Goal: Task Accomplishment & Management: Manage account settings

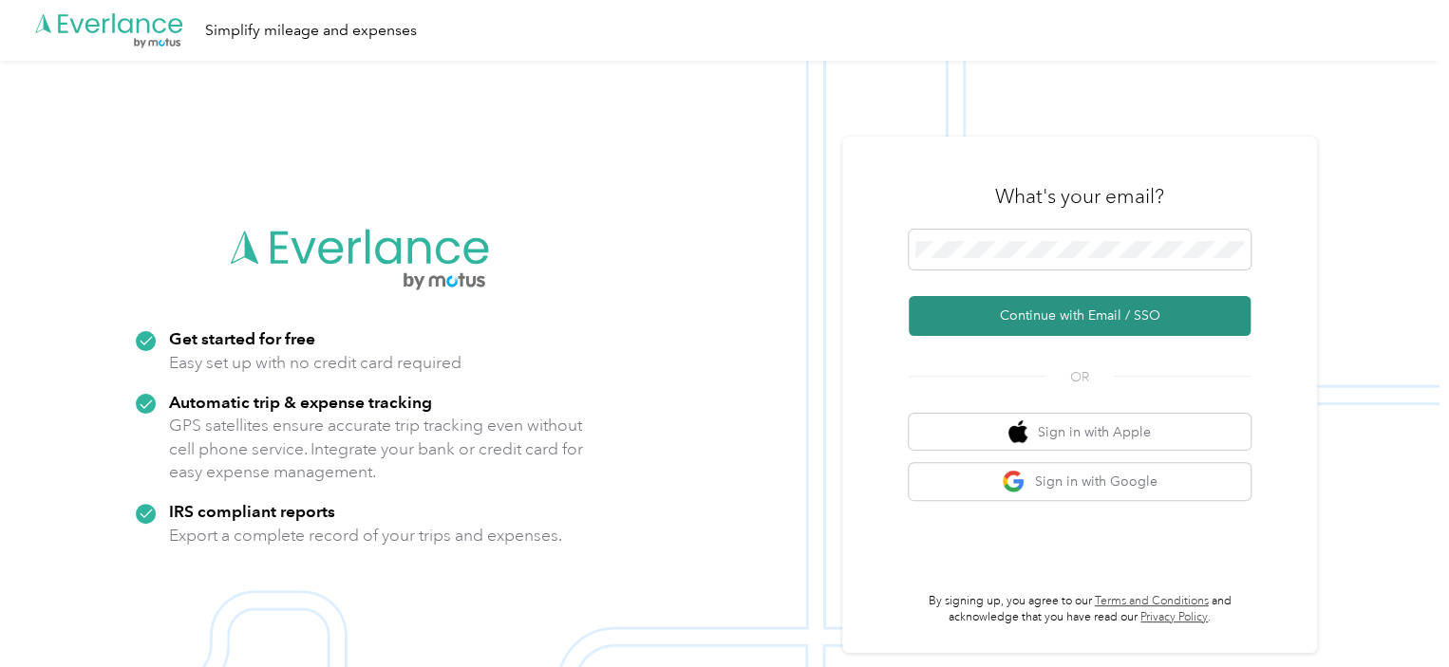
click at [1060, 313] on button "Continue with Email / SSO" at bounding box center [1080, 316] width 342 height 40
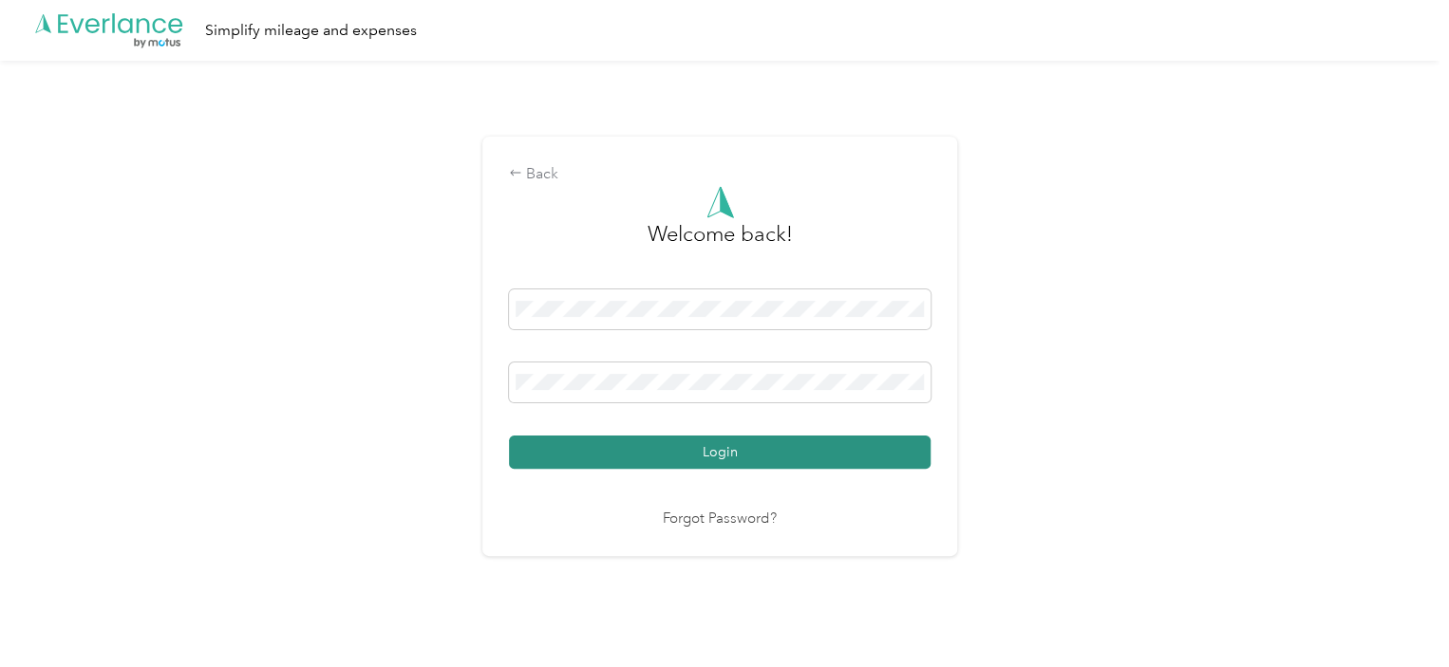
click at [757, 460] on button "Login" at bounding box center [720, 452] width 422 height 33
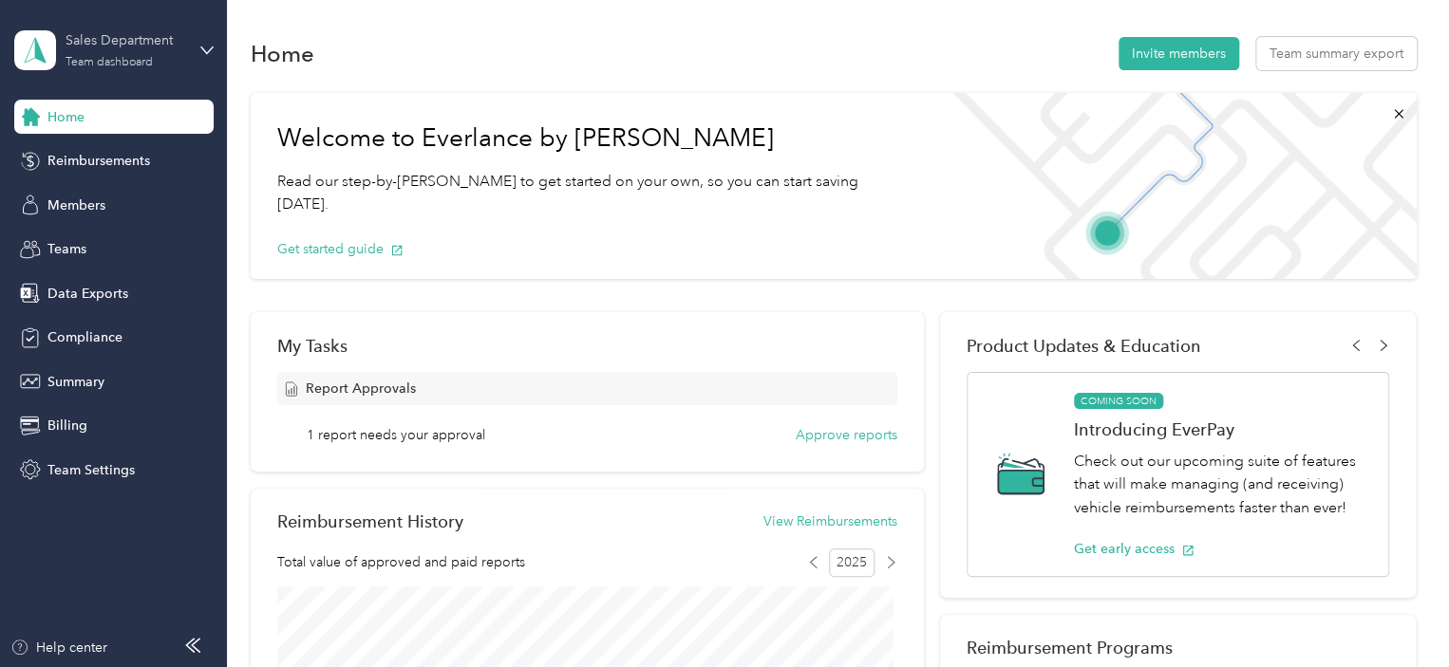
click at [139, 51] on div "Sales Department Team dashboard" at bounding box center [125, 49] width 119 height 38
click at [83, 193] on div "Personal dashboard" at bounding box center [90, 199] width 120 height 20
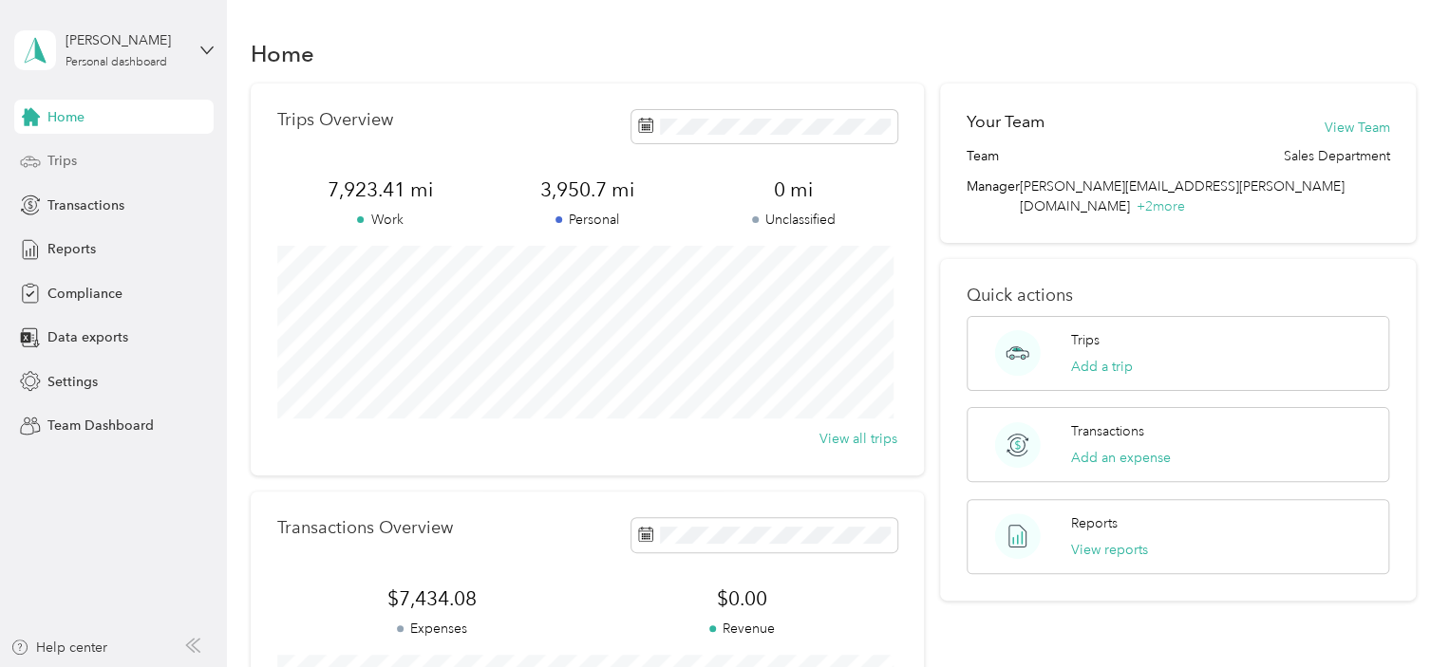
click at [62, 162] on span "Trips" at bounding box center [61, 161] width 29 height 20
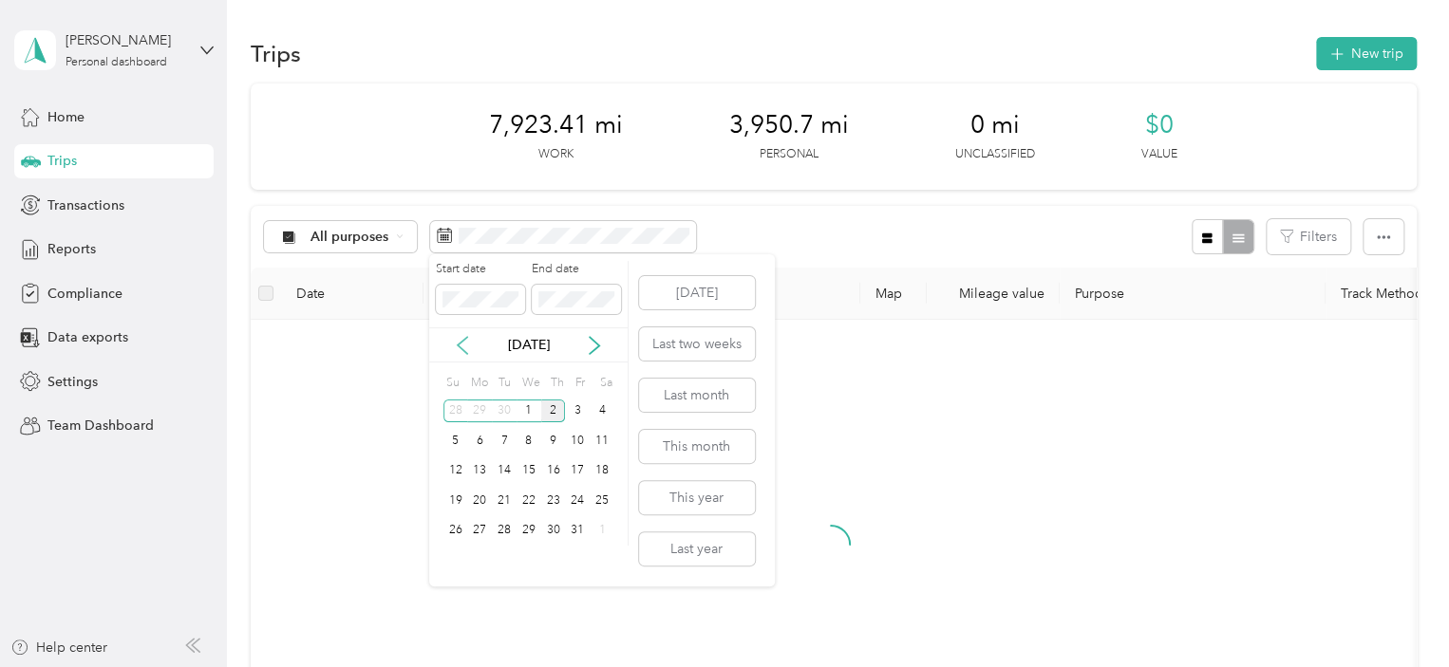
click at [469, 347] on icon at bounding box center [462, 345] width 19 height 19
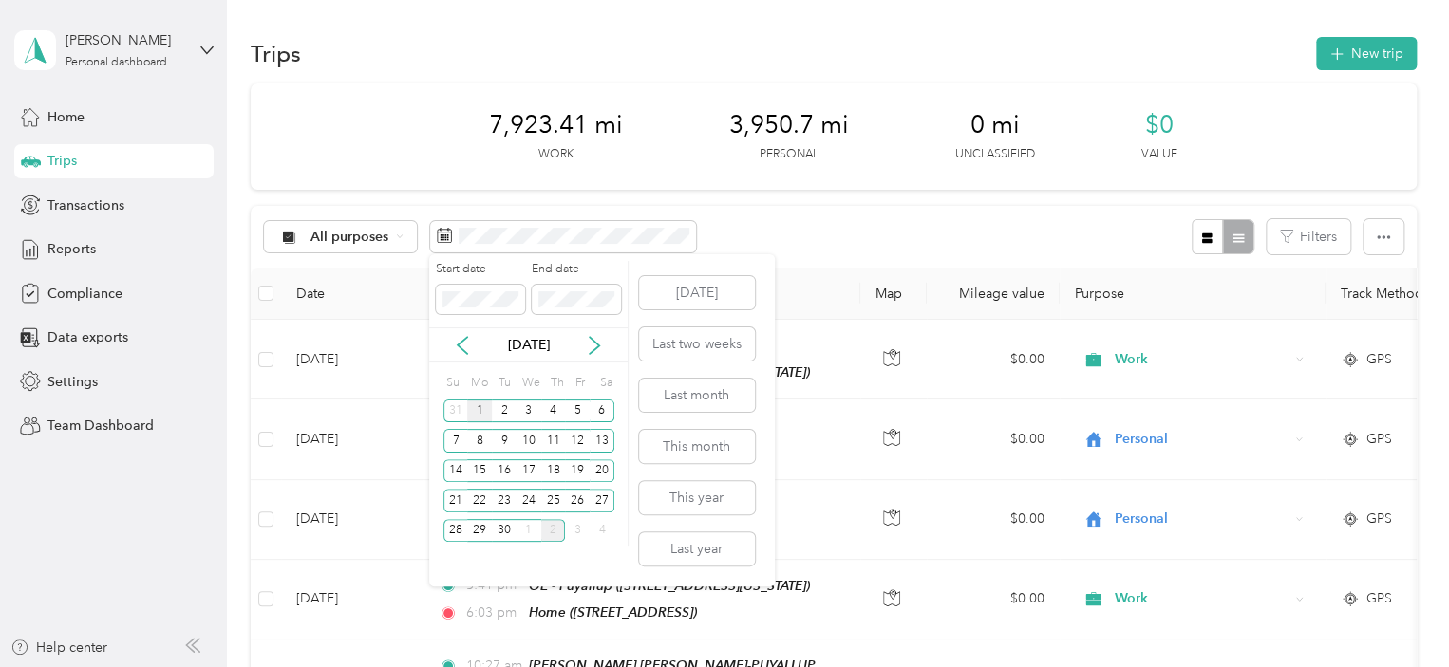
click at [478, 409] on div "1" at bounding box center [479, 412] width 25 height 24
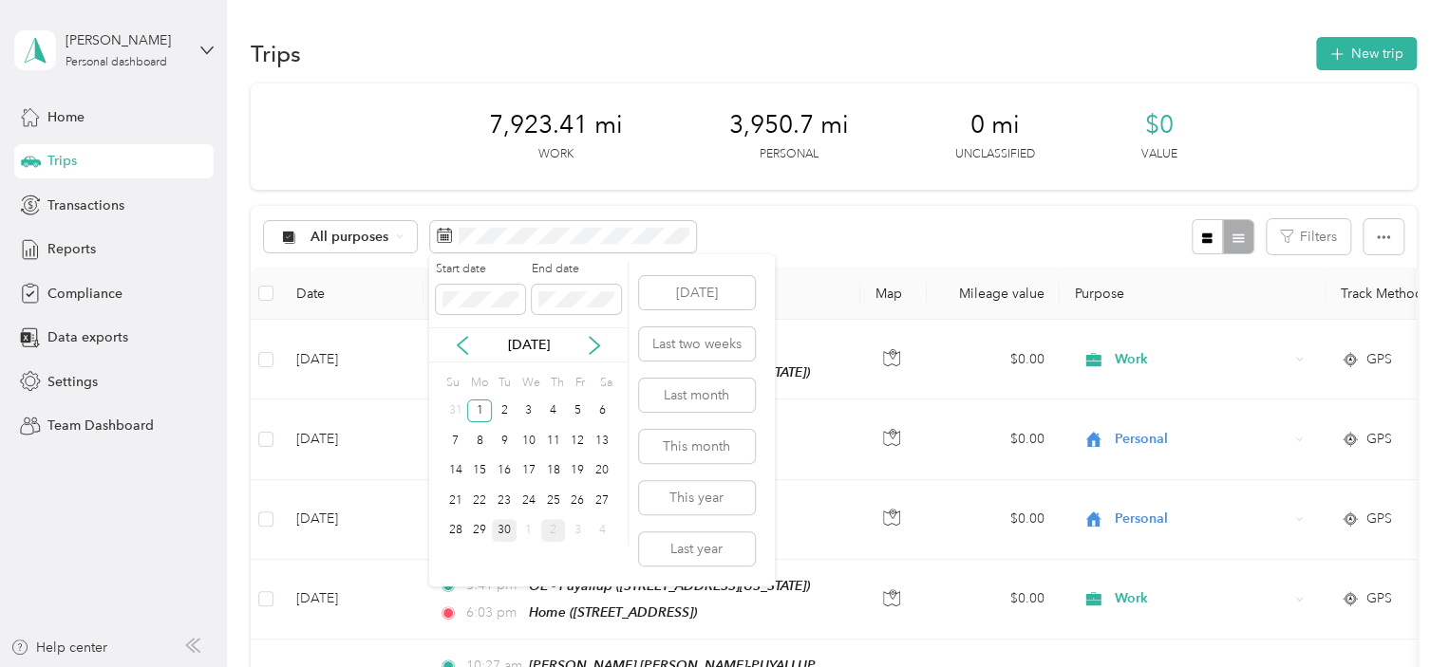
click at [513, 531] on div "30" at bounding box center [504, 531] width 25 height 24
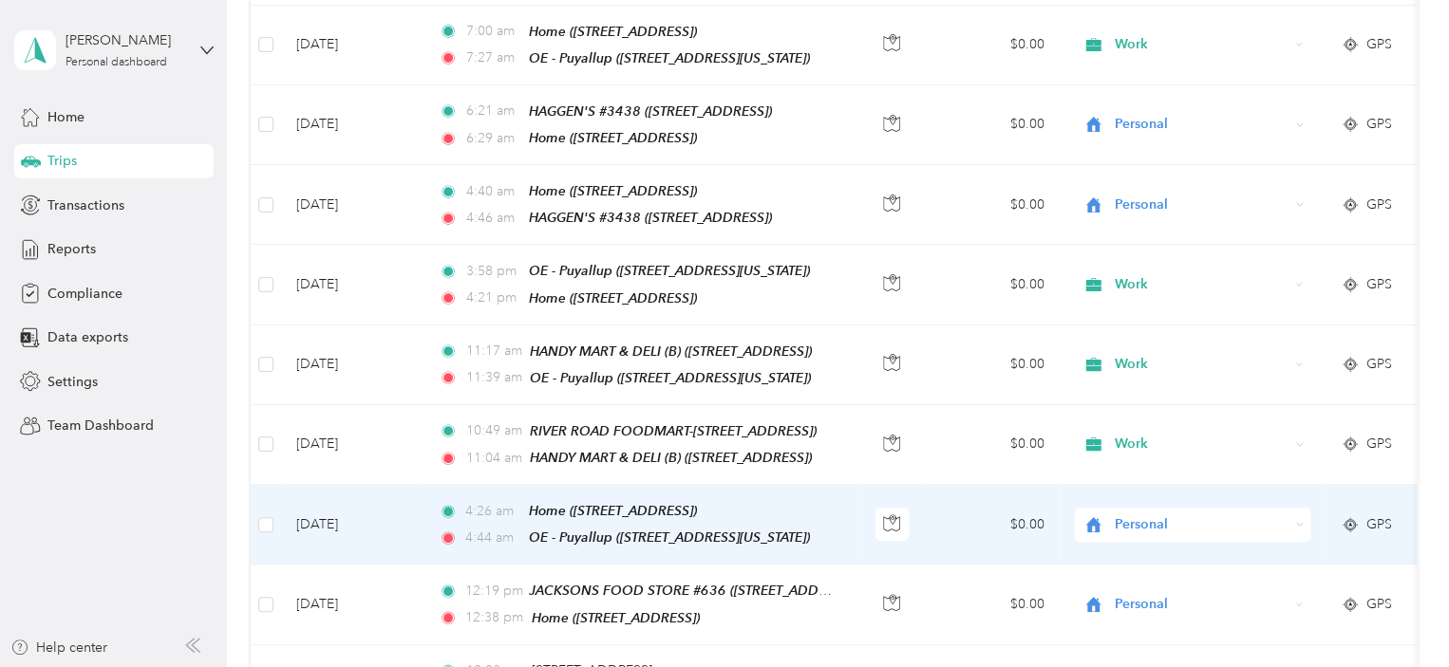
scroll to position [570, 0]
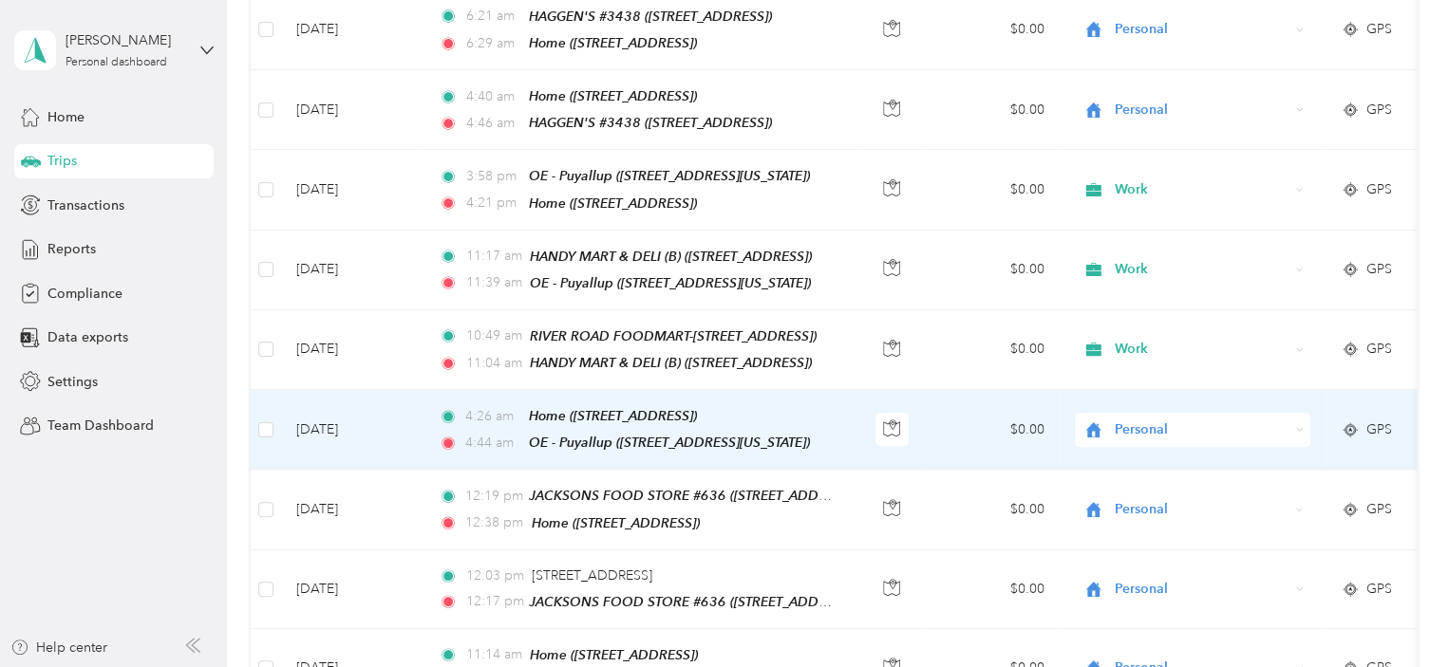
click at [1295, 425] on icon at bounding box center [1299, 429] width 9 height 9
click at [1182, 447] on span "Work" at bounding box center [1209, 447] width 176 height 20
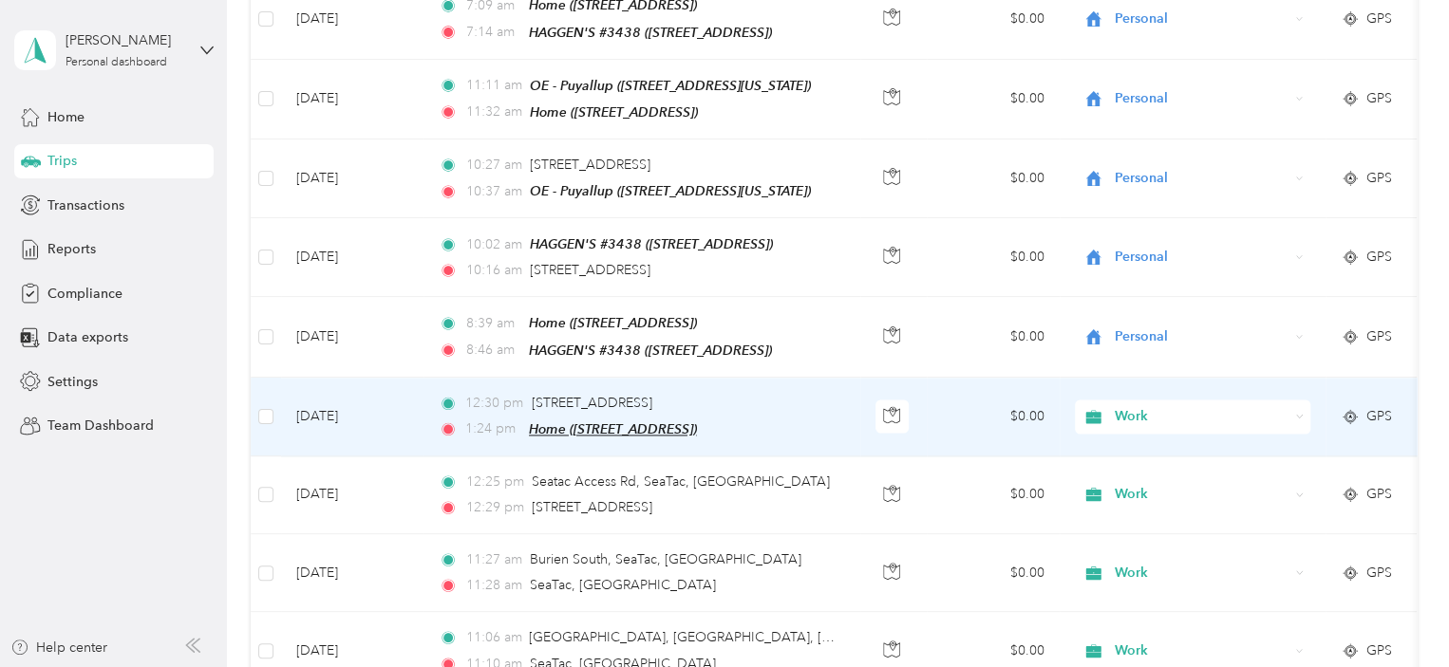
scroll to position [1424, 0]
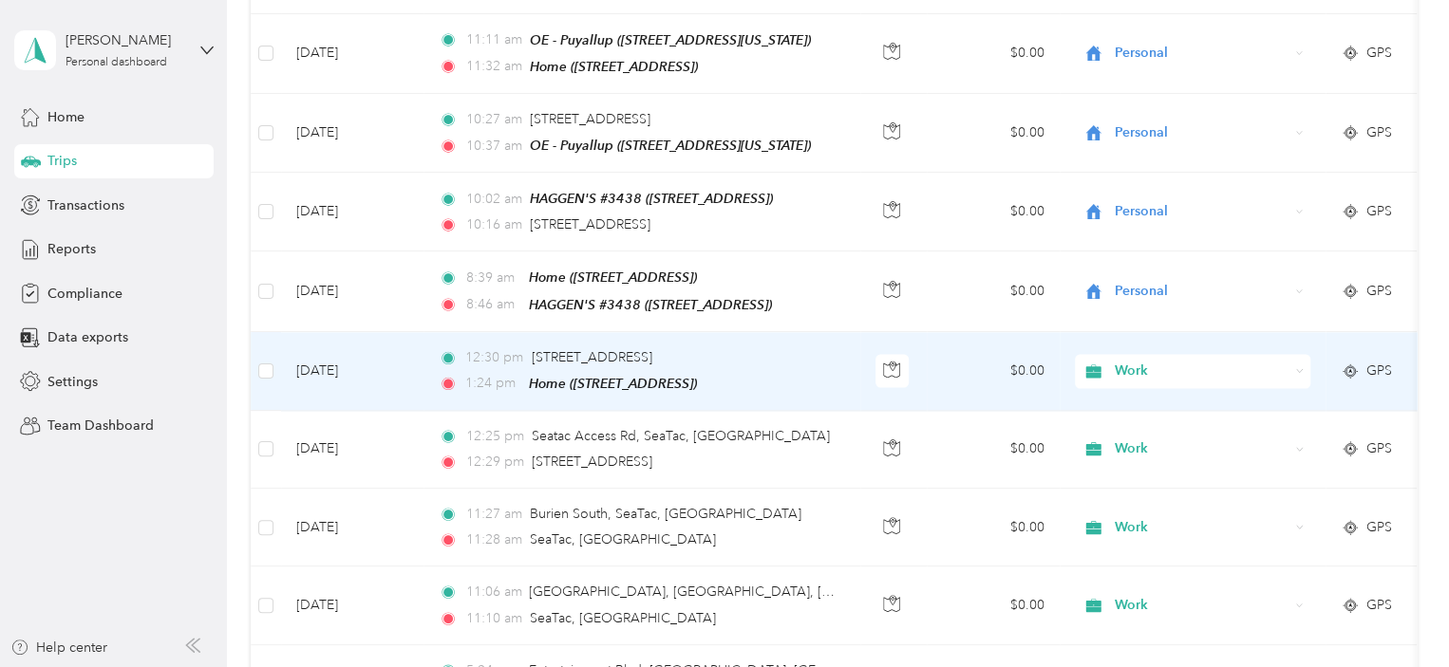
click at [1298, 354] on div "Work" at bounding box center [1192, 371] width 235 height 34
click at [1234, 416] on body "[PERSON_NAME] Personal dashboard Home Trips Transactions Reports Compliance Dat…" at bounding box center [719, 333] width 1439 height 667
click at [1284, 361] on span "Work" at bounding box center [1202, 371] width 174 height 21
click at [1149, 395] on span "Personal" at bounding box center [1209, 405] width 176 height 20
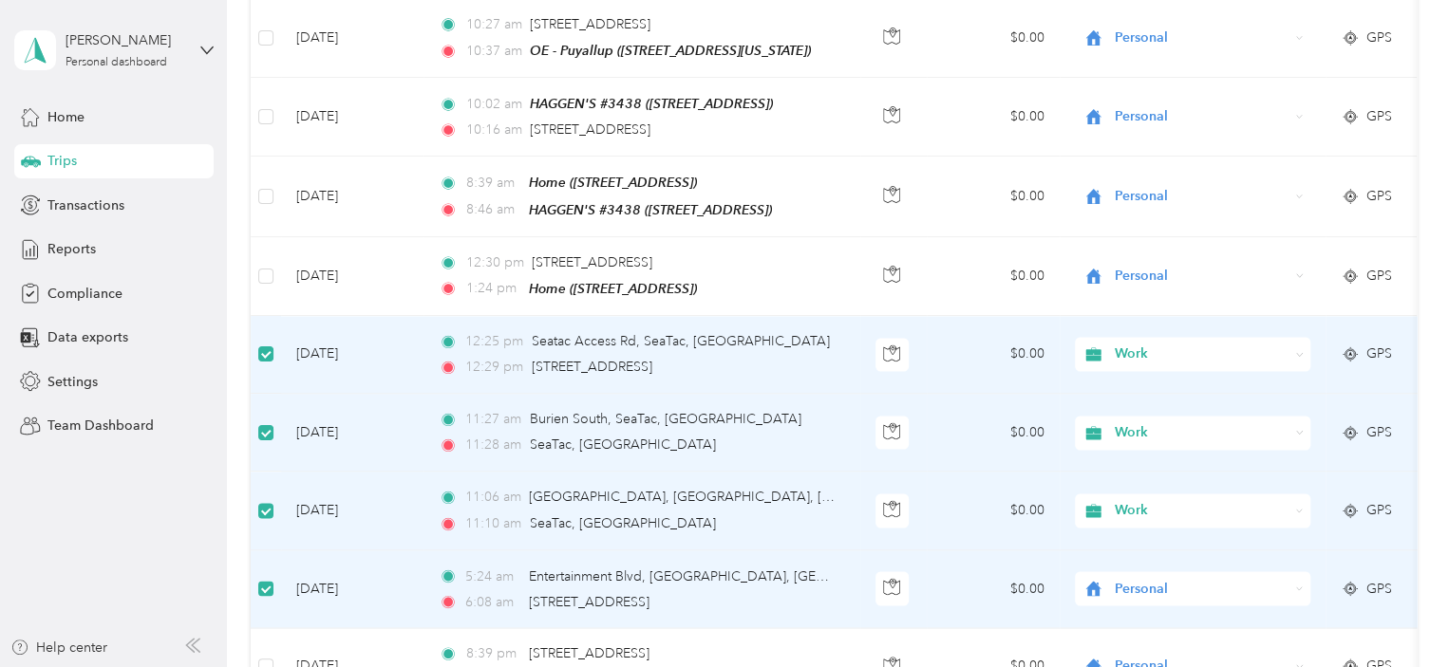
scroll to position [1707, 0]
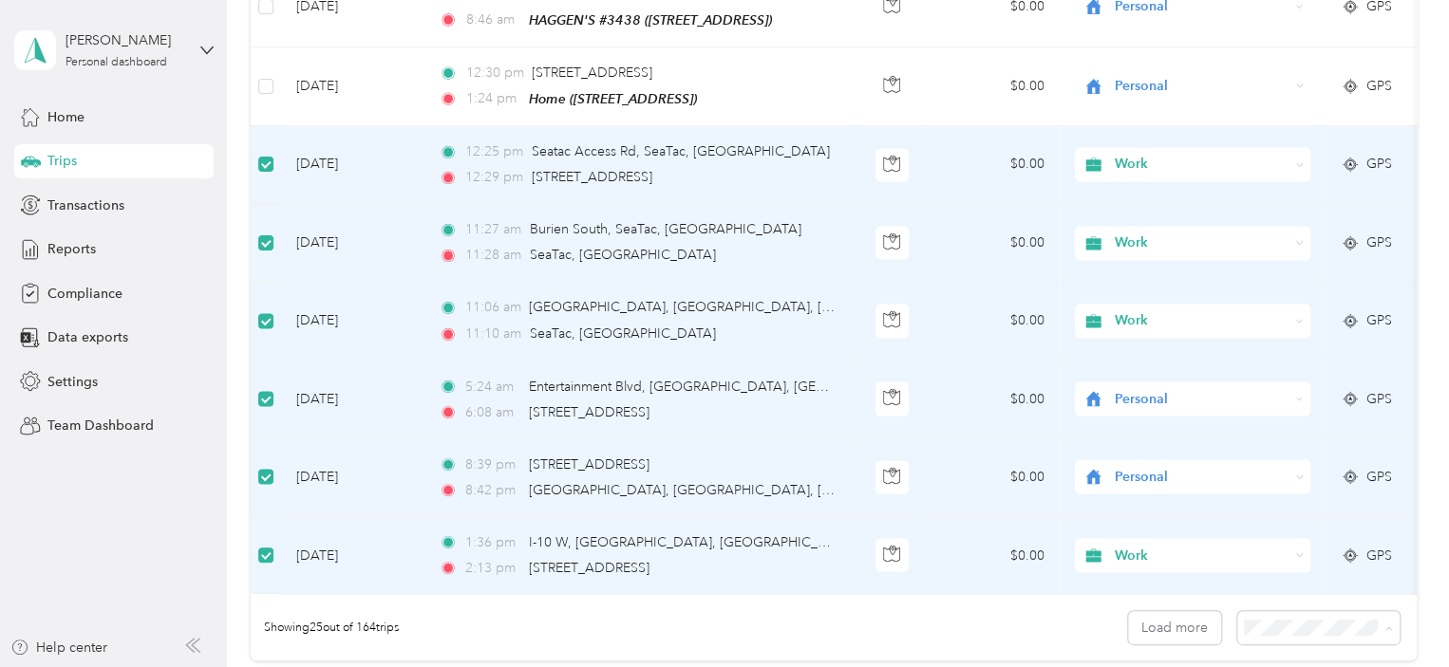
click at [1282, 579] on li "100 per load" at bounding box center [1313, 570] width 162 height 33
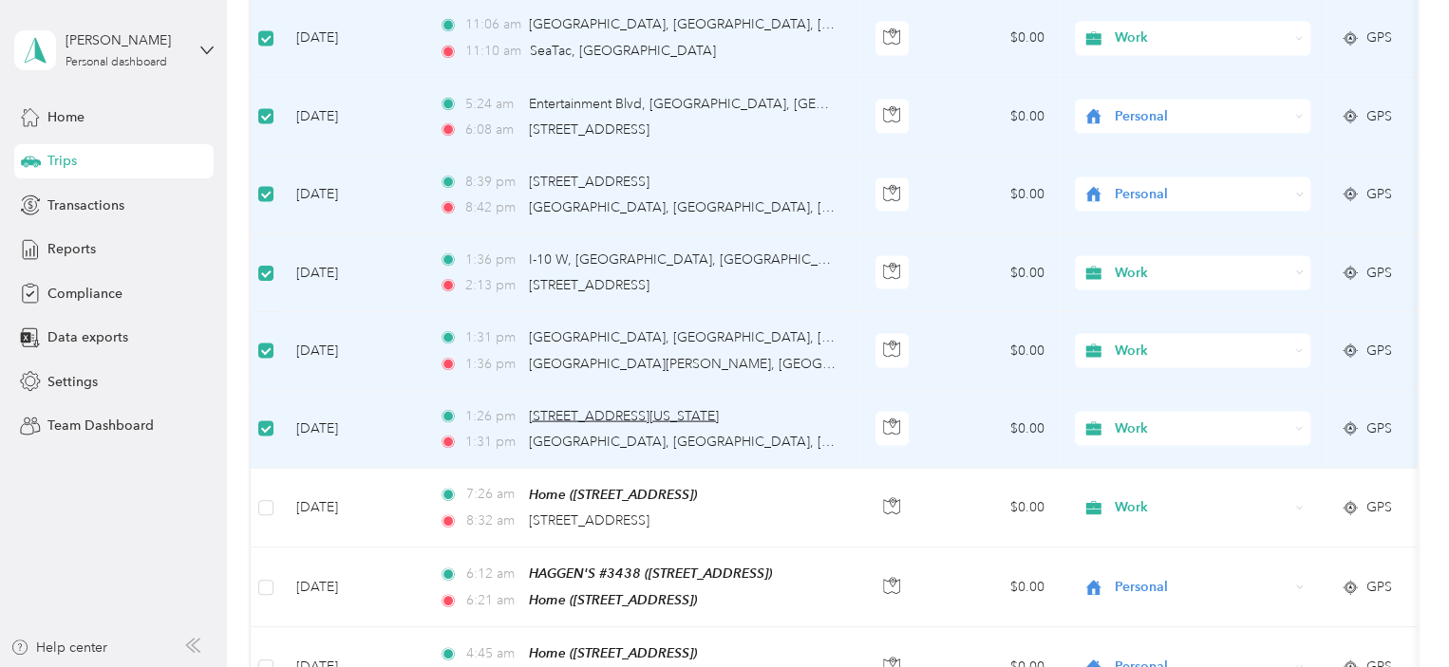
scroll to position [1992, 0]
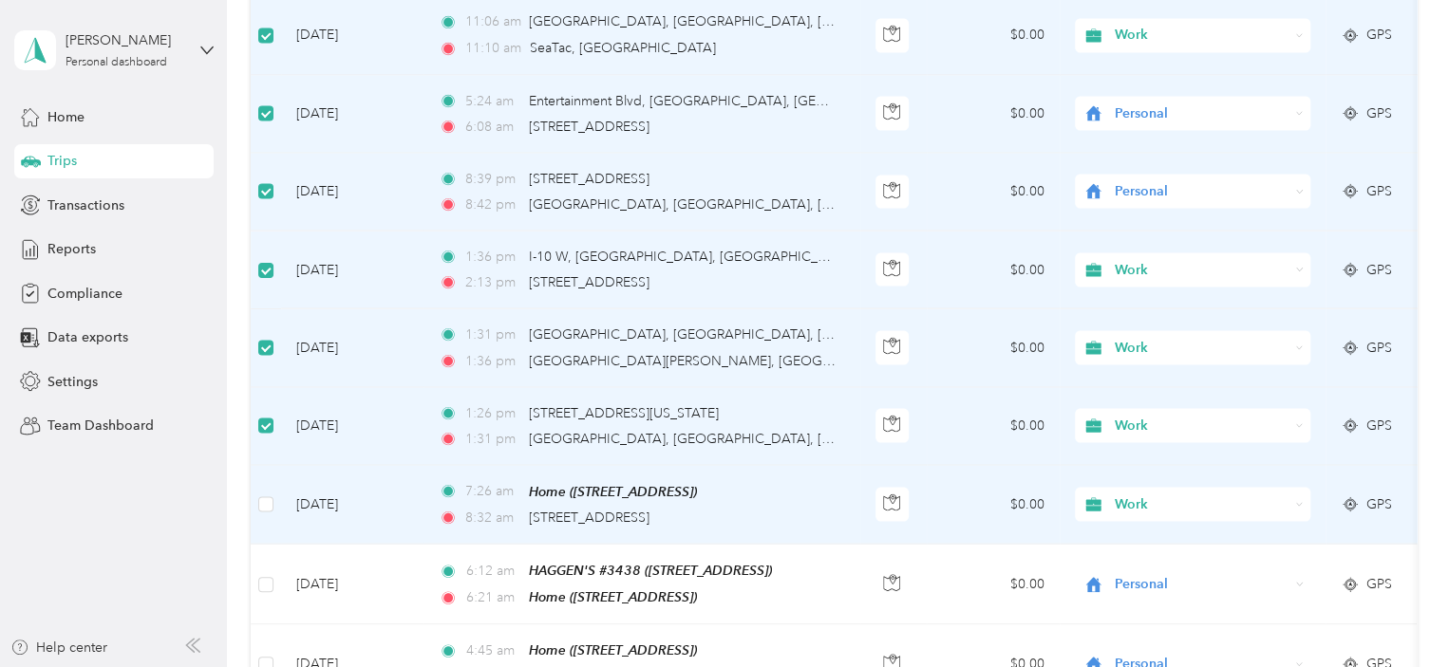
click at [1241, 495] on span "Work" at bounding box center [1202, 505] width 174 height 21
click at [1158, 538] on span "Personal" at bounding box center [1209, 536] width 176 height 20
click at [1248, 495] on span "Personal" at bounding box center [1202, 505] width 174 height 21
click at [1203, 495] on span "Personal" at bounding box center [1202, 505] width 174 height 21
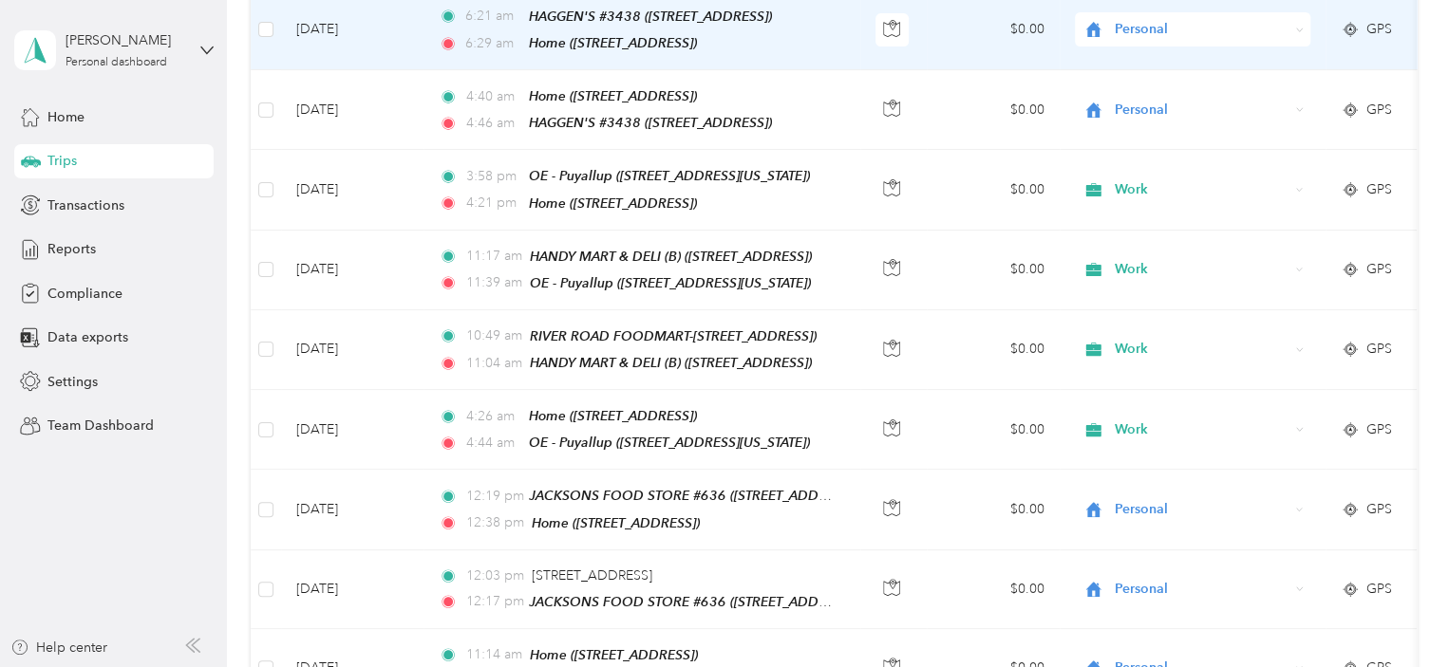
scroll to position [0, 0]
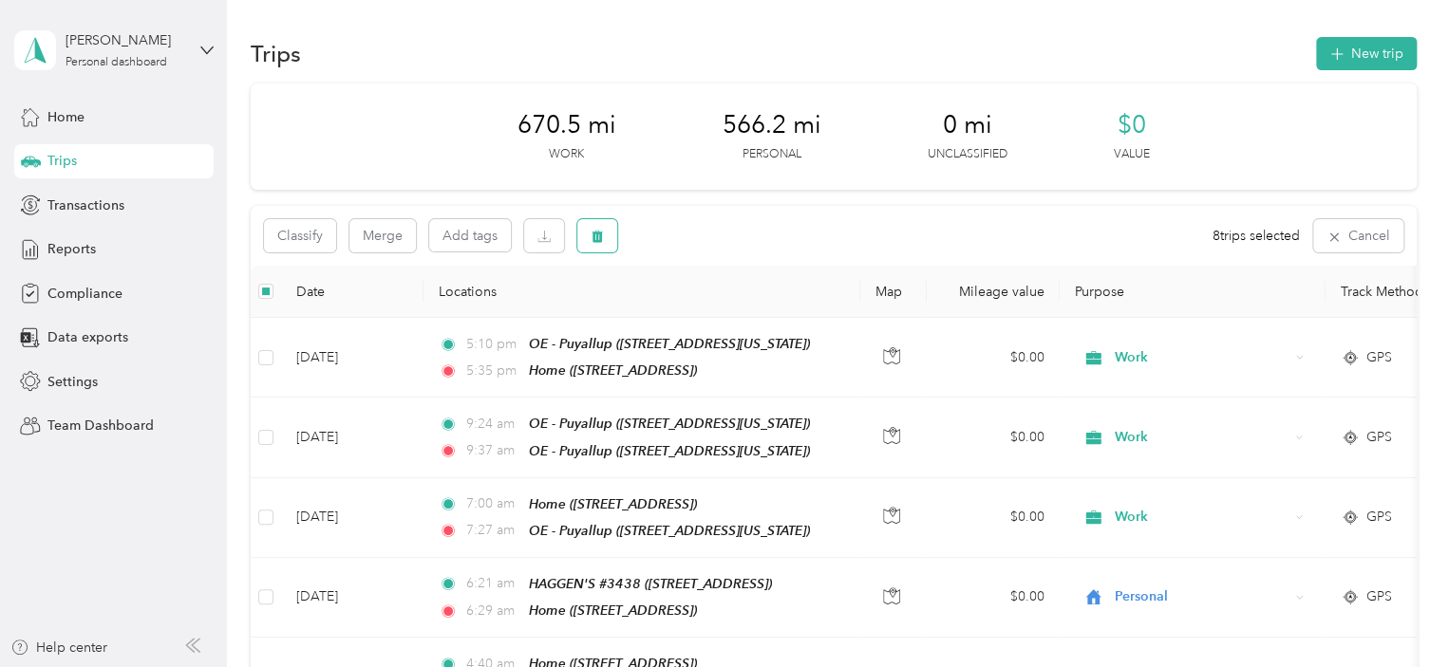
click at [596, 234] on icon "button" at bounding box center [597, 237] width 11 height 12
click at [730, 309] on button "Yes" at bounding box center [738, 315] width 37 height 30
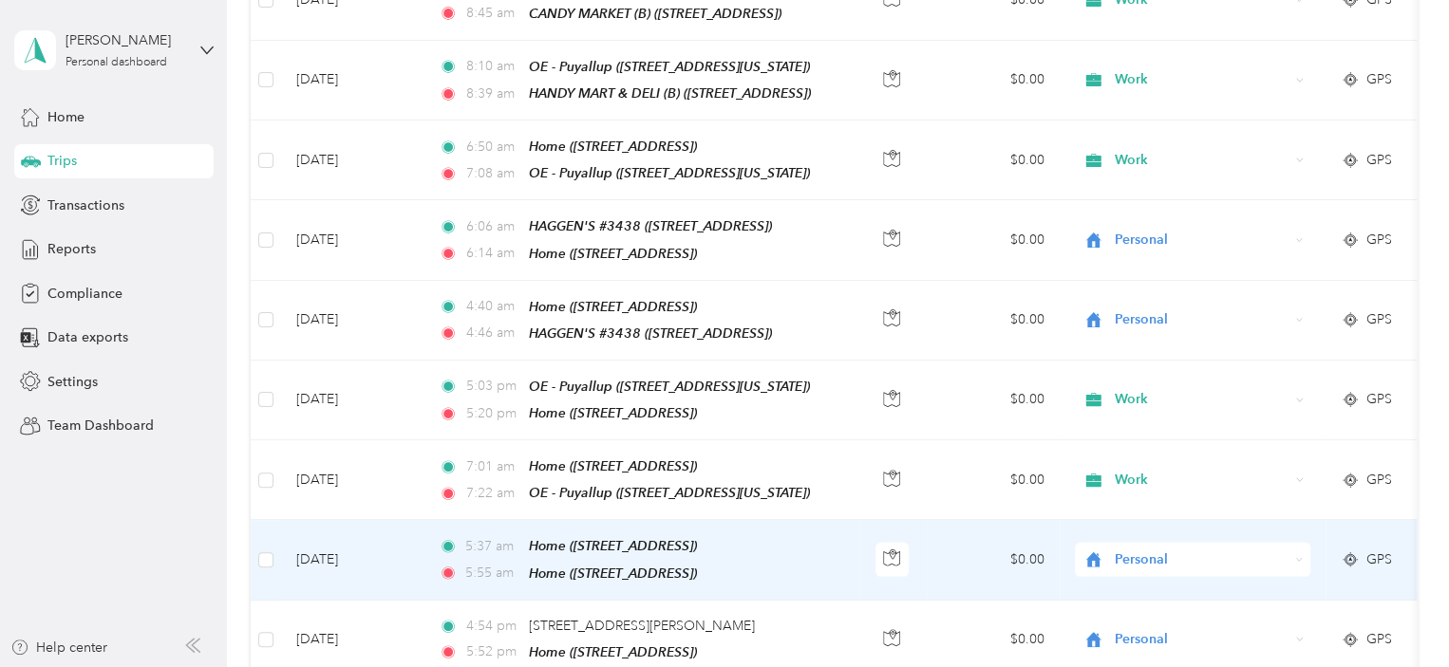
scroll to position [2848, 0]
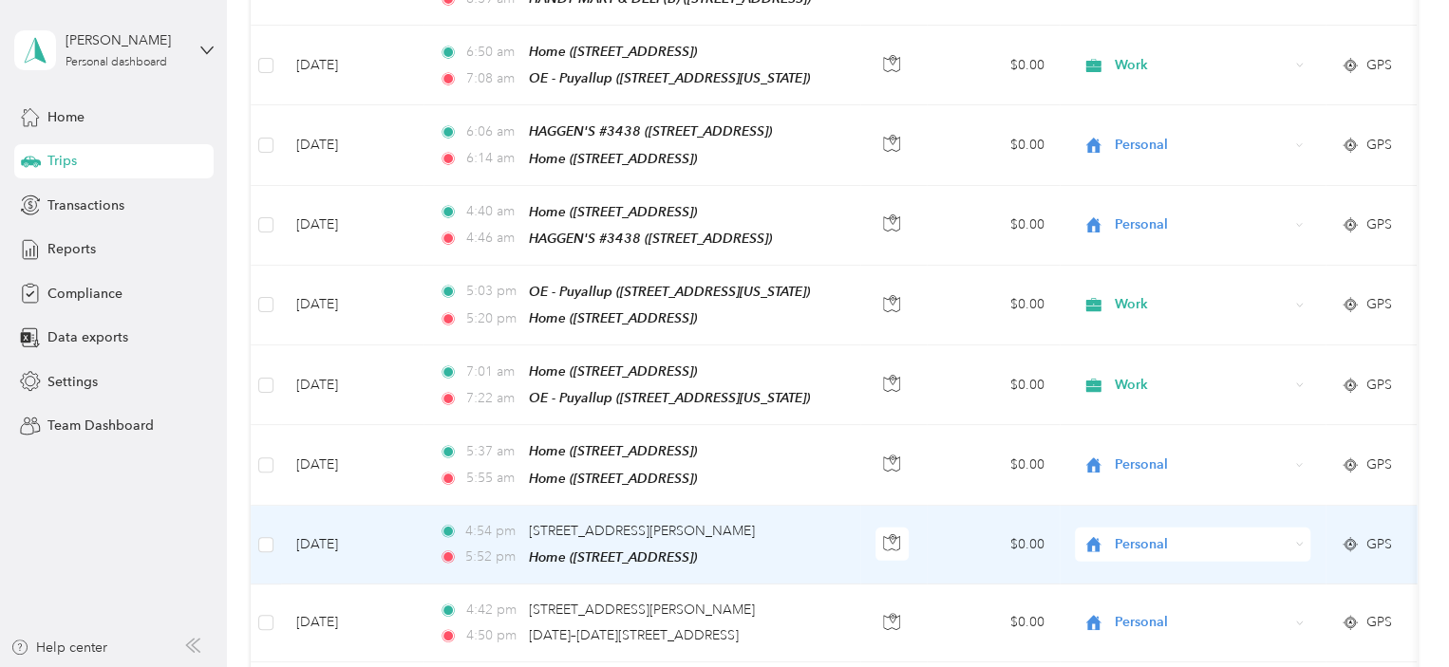
click at [1297, 540] on icon at bounding box center [1299, 544] width 9 height 9
click at [1215, 497] on span "Work" at bounding box center [1209, 506] width 176 height 20
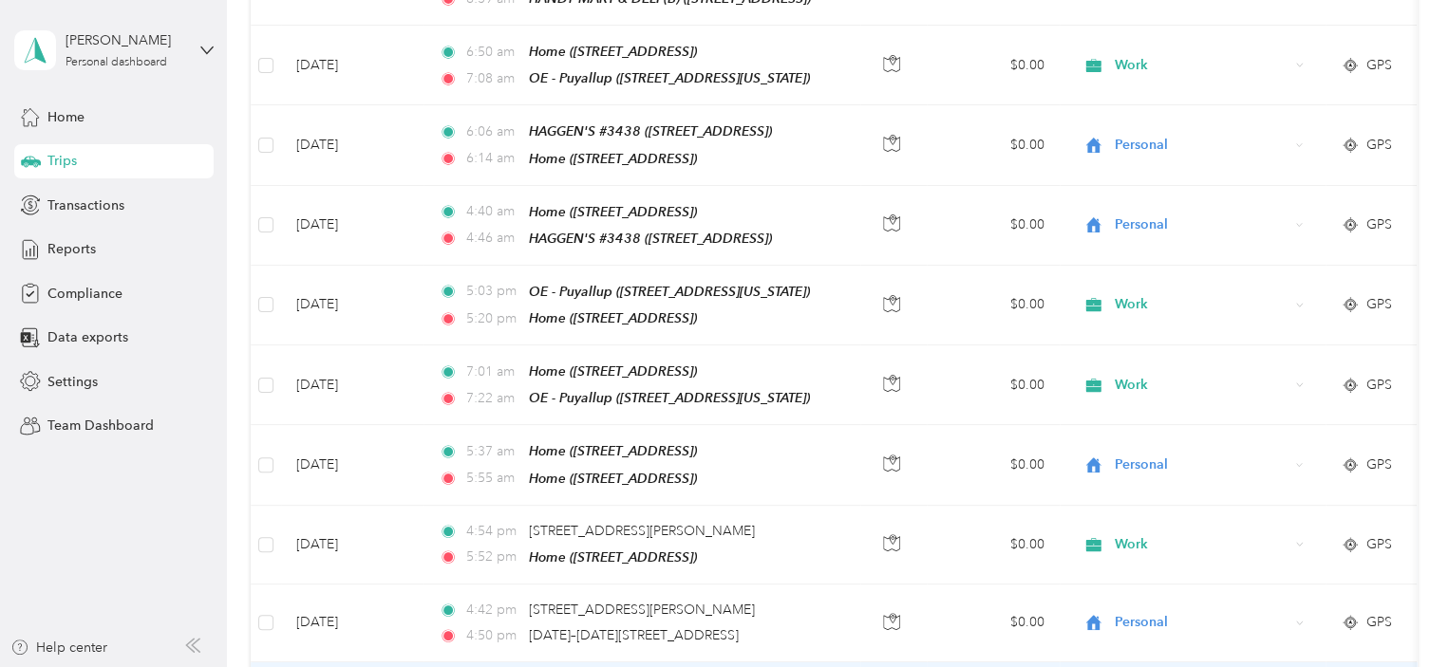
click at [1204, 561] on li "Work" at bounding box center [1192, 552] width 235 height 33
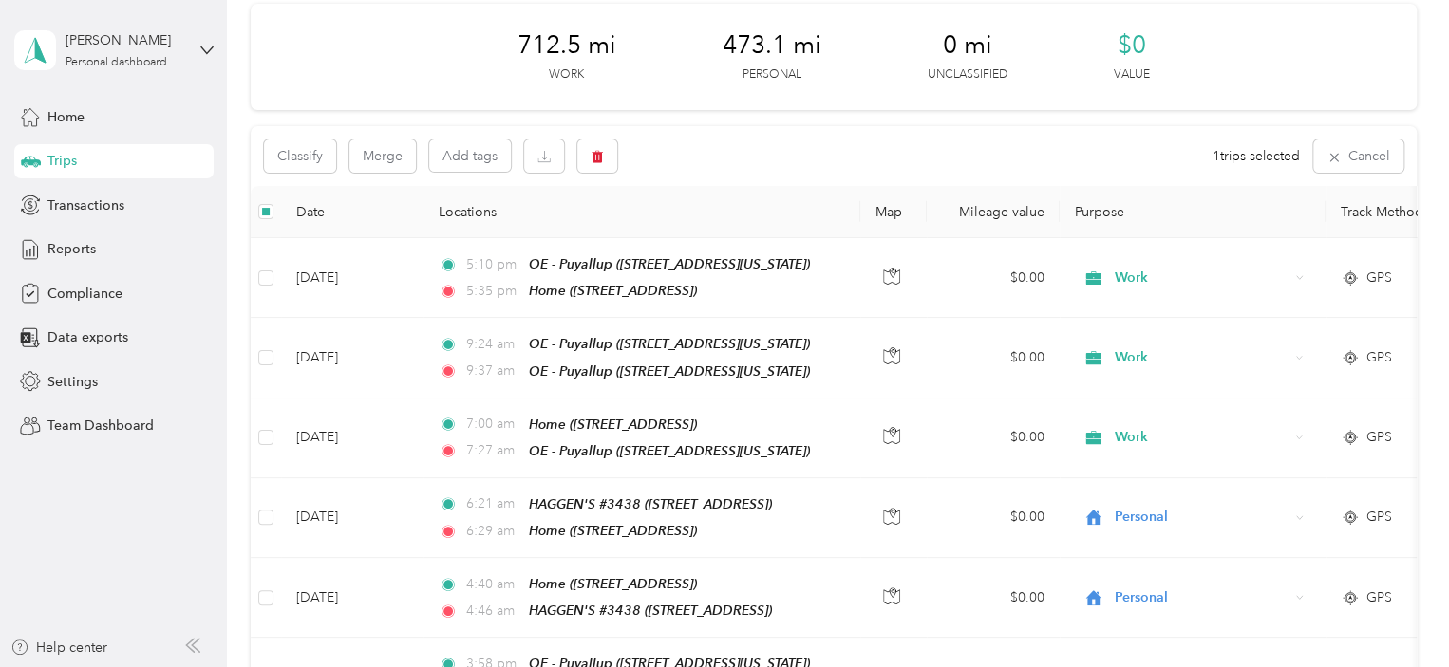
scroll to position [0, 0]
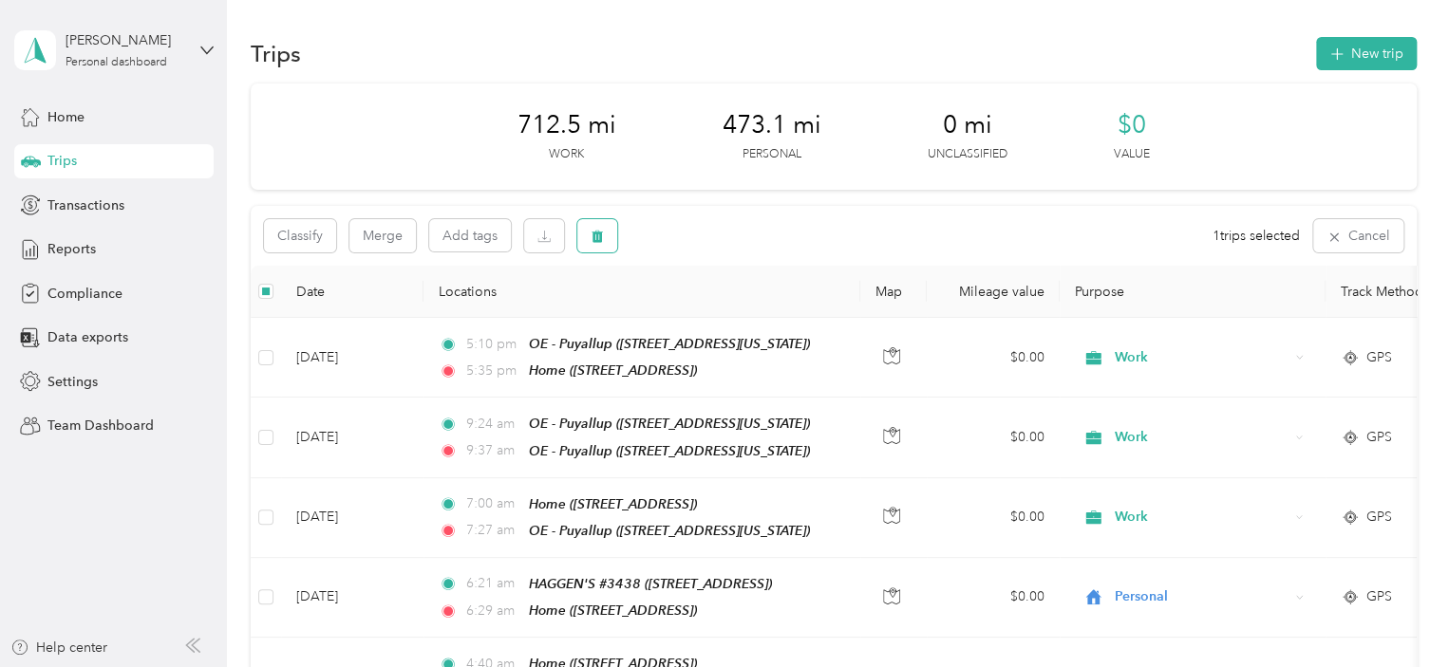
click at [599, 238] on icon "button" at bounding box center [597, 237] width 11 height 12
click at [744, 323] on button "Yes" at bounding box center [738, 315] width 37 height 30
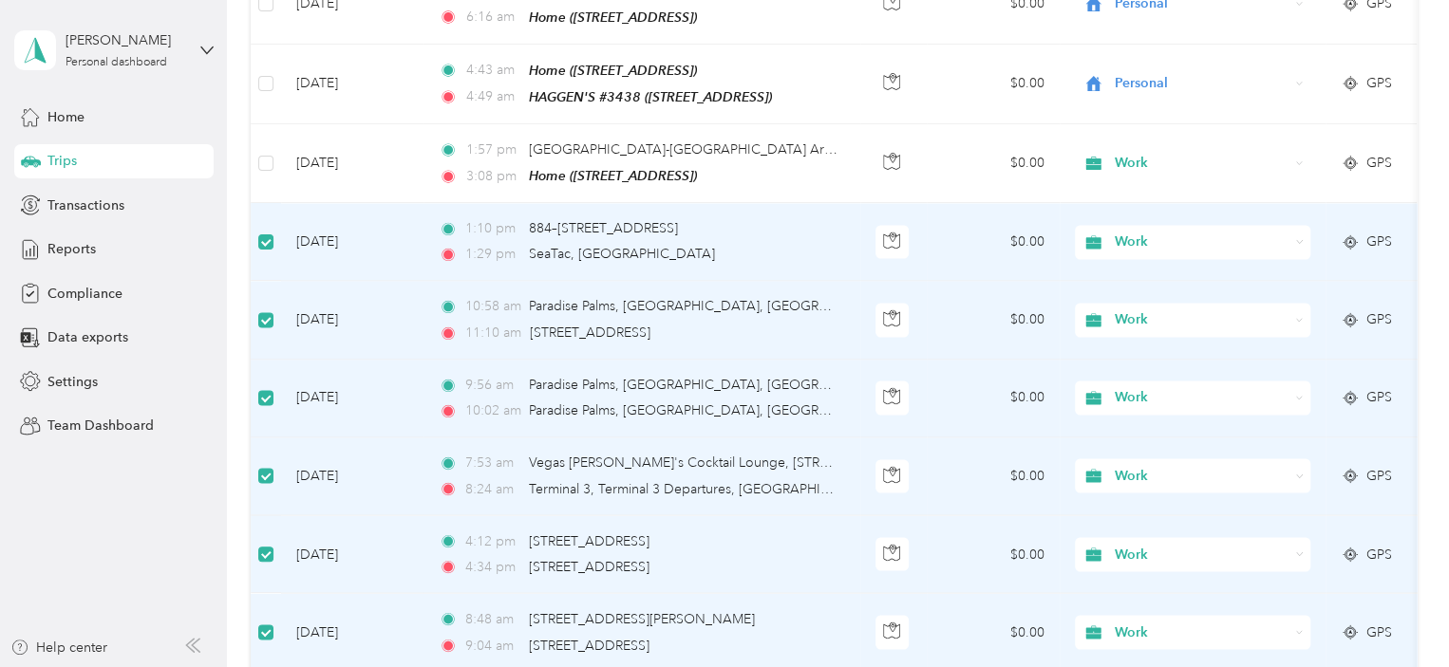
scroll to position [5315, 0]
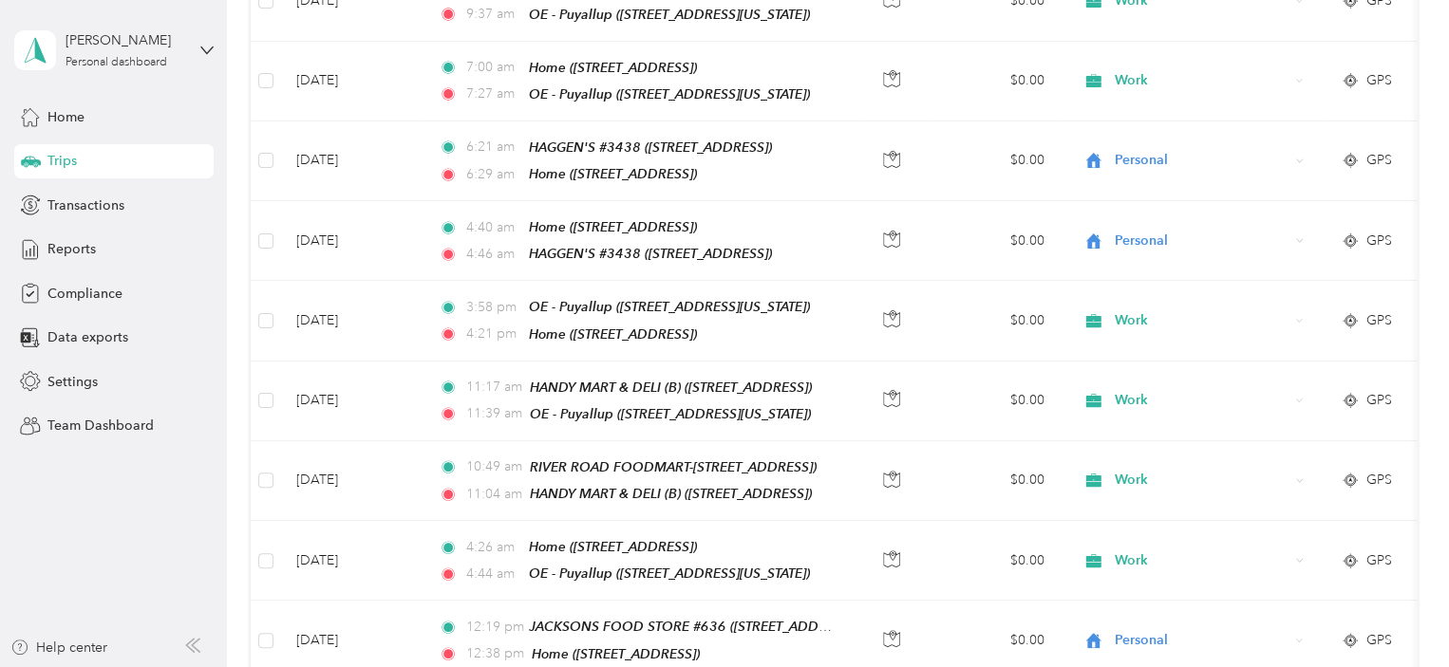
scroll to position [0, 0]
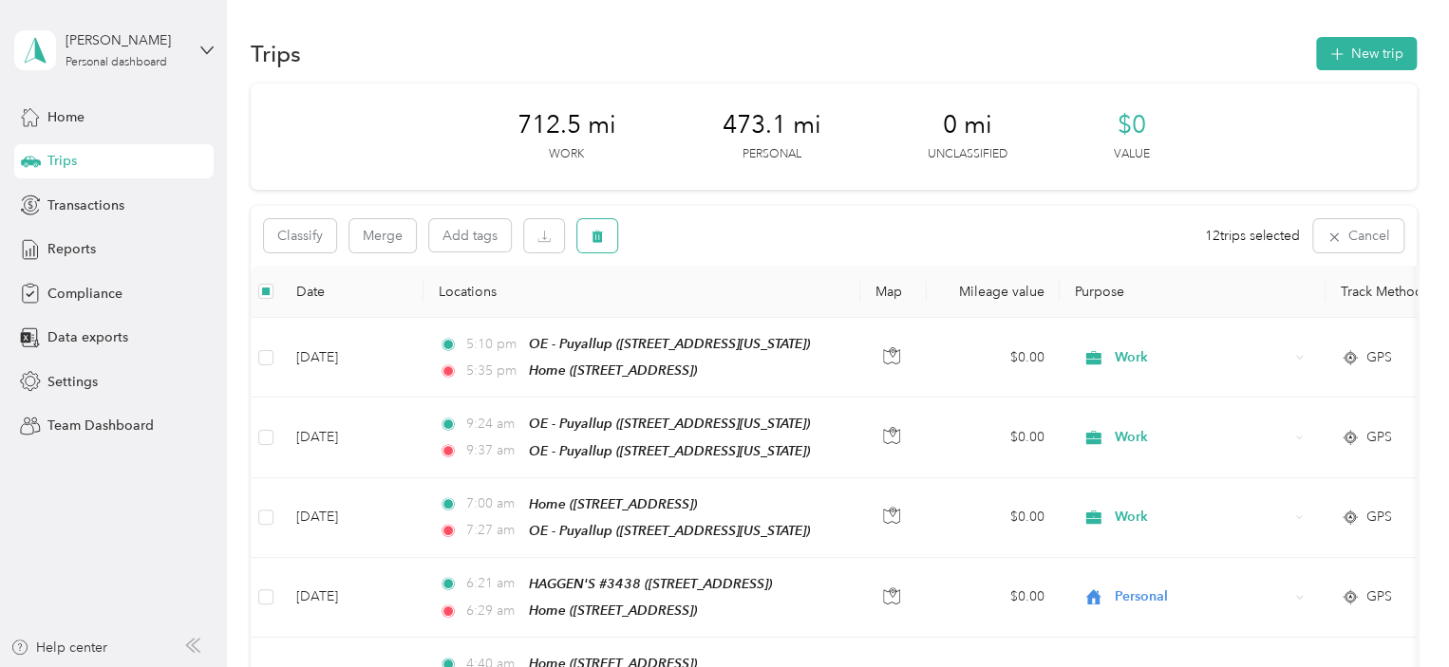
click at [596, 238] on icon "button" at bounding box center [597, 237] width 11 height 12
click at [744, 306] on button "Yes" at bounding box center [741, 315] width 37 height 30
click at [592, 236] on icon "button" at bounding box center [597, 237] width 11 height 12
click at [725, 305] on button "Yes" at bounding box center [741, 315] width 37 height 30
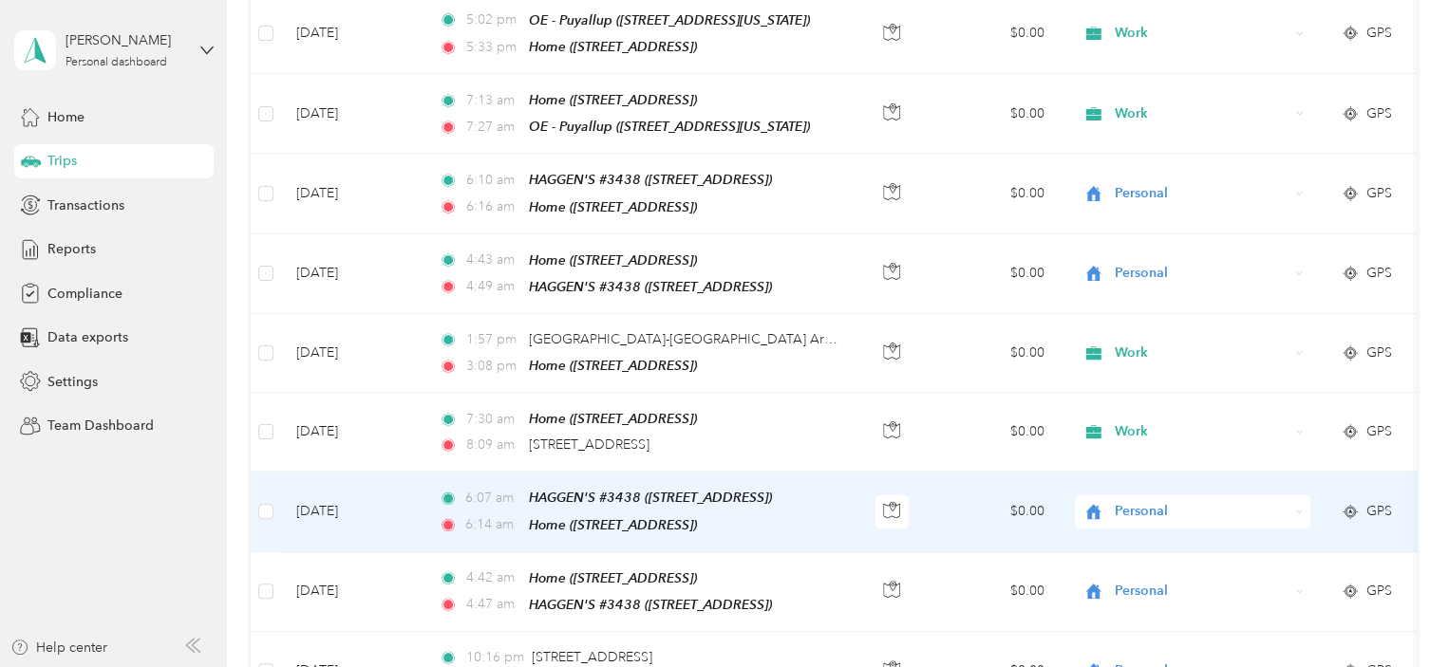
scroll to position [5507, 0]
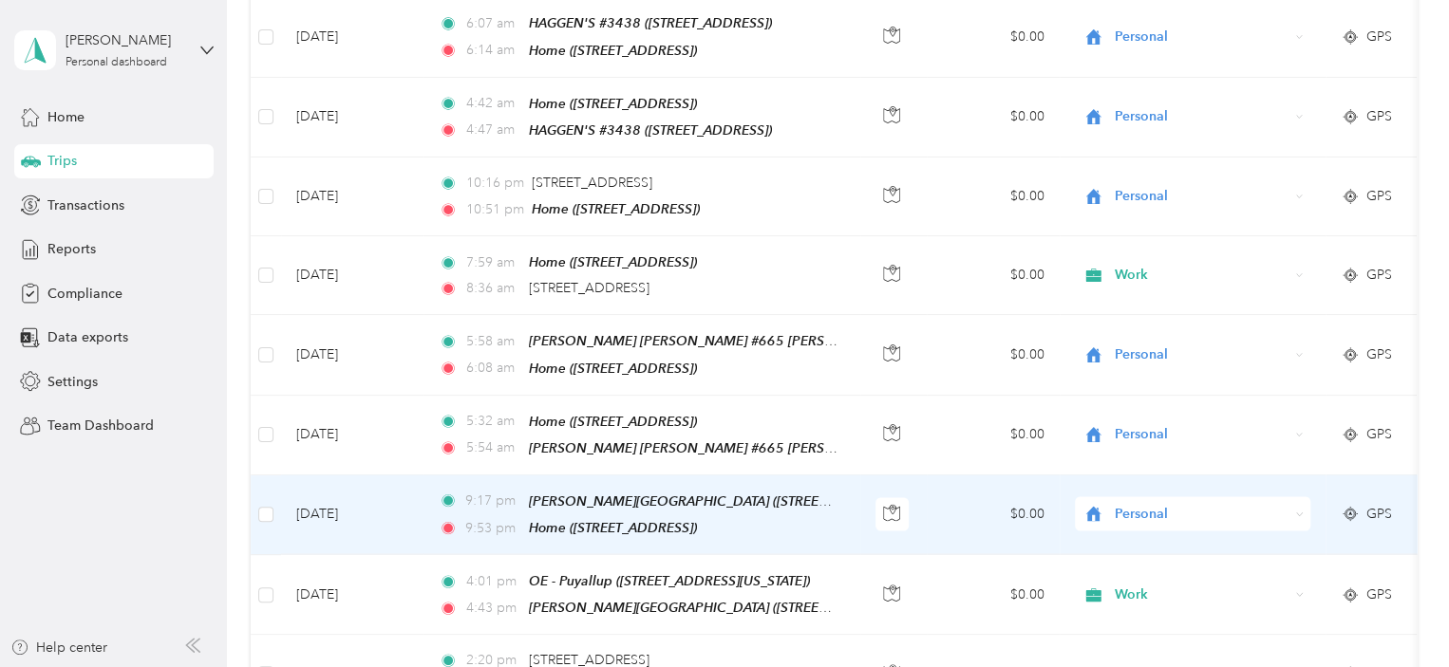
click at [1295, 511] on icon at bounding box center [1299, 515] width 9 height 9
click at [1174, 421] on li "Work" at bounding box center [1192, 418] width 235 height 33
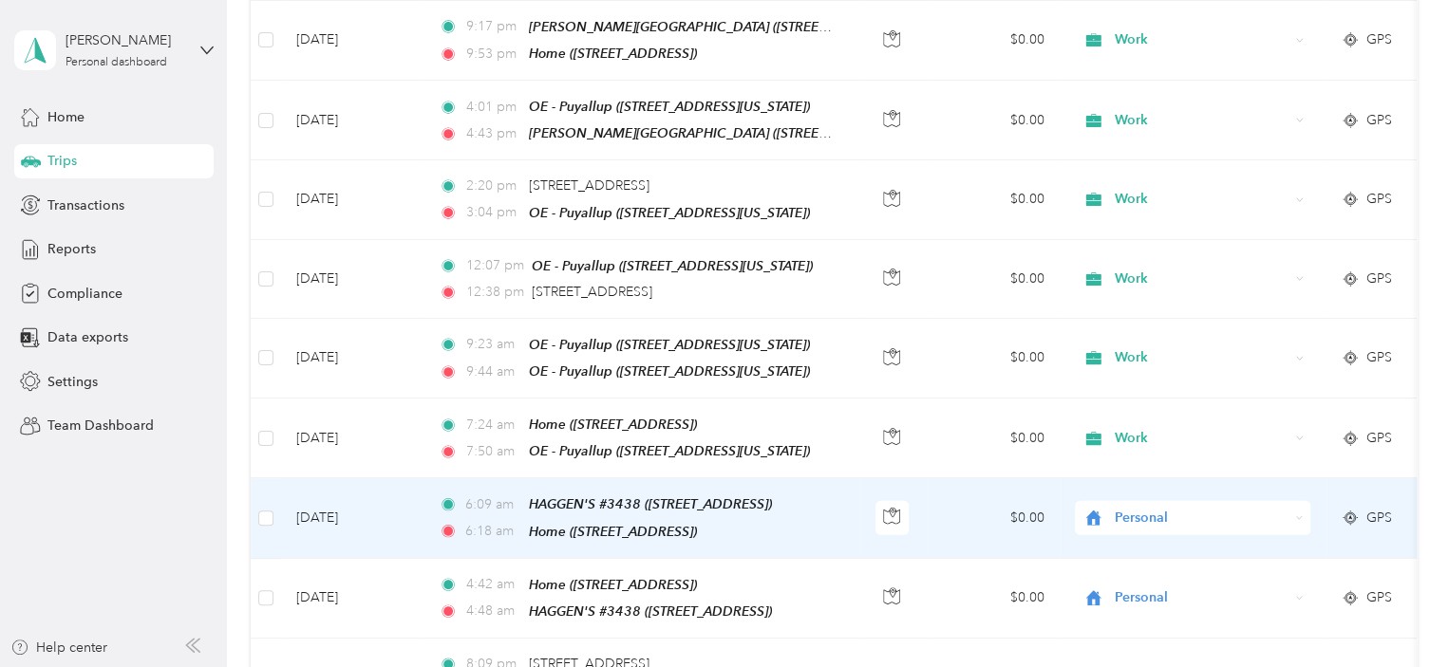
scroll to position [6076, 0]
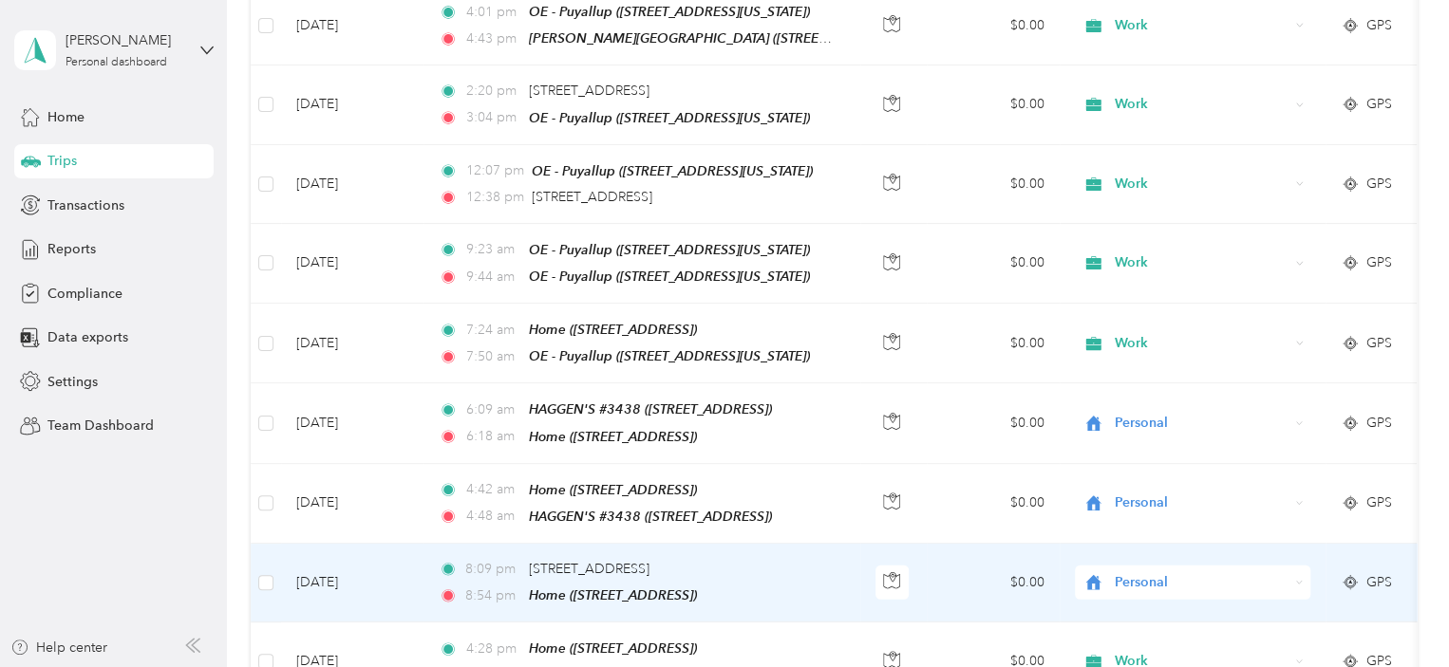
click at [1290, 566] on div "Personal" at bounding box center [1192, 583] width 235 height 34
click at [1170, 468] on span "Work" at bounding box center [1209, 470] width 176 height 20
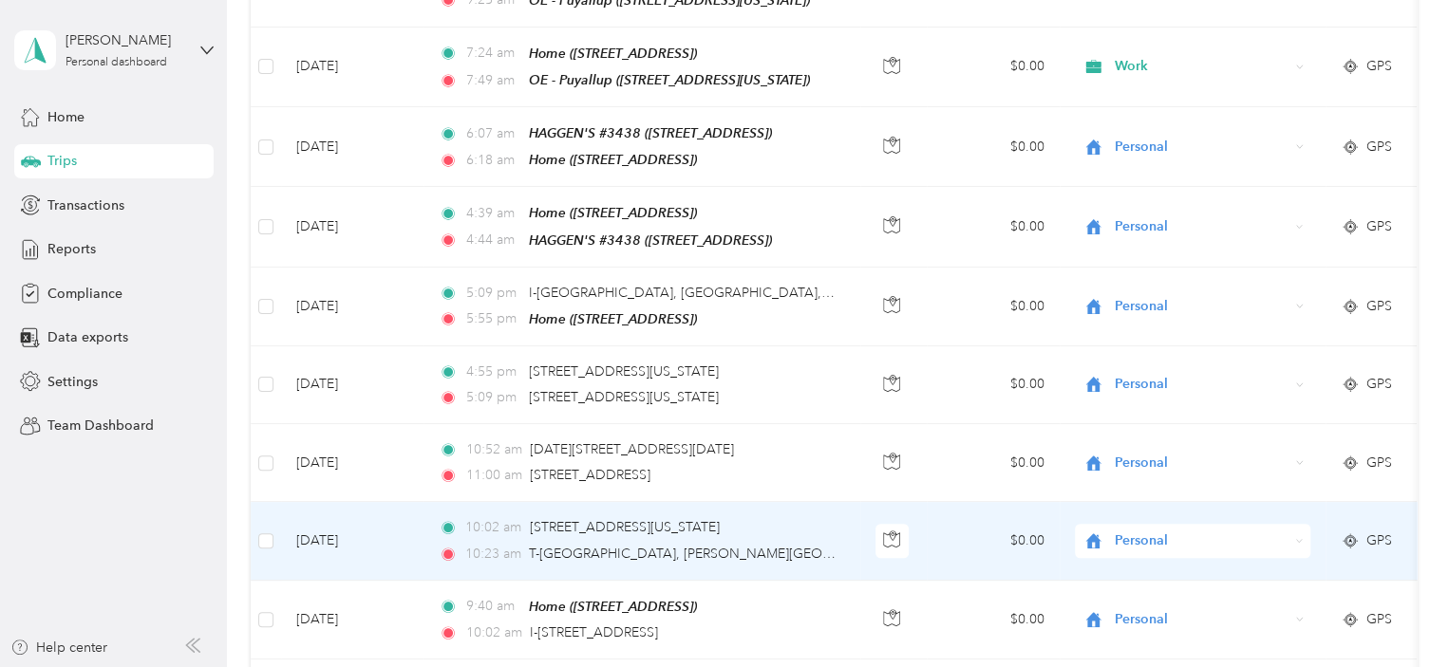
scroll to position [7596, 0]
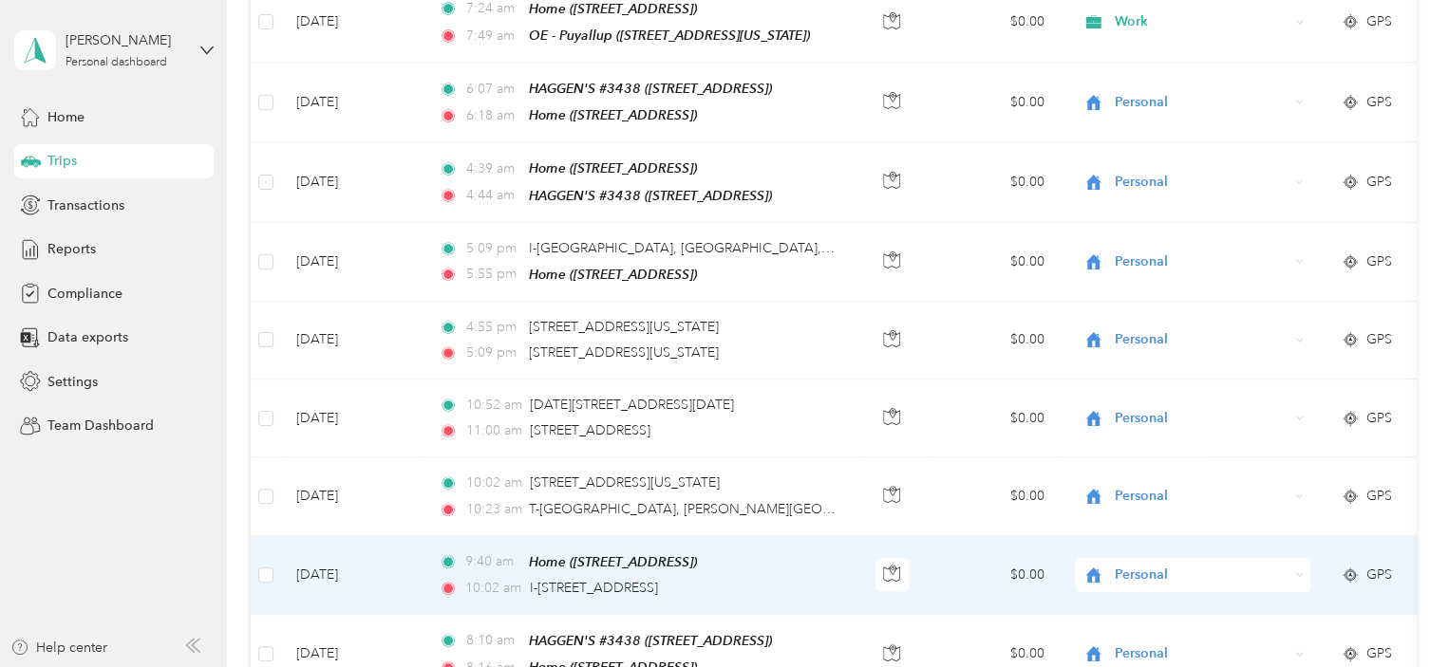
click at [1296, 571] on icon at bounding box center [1299, 575] width 9 height 9
click at [1207, 425] on span "Work" at bounding box center [1209, 433] width 176 height 20
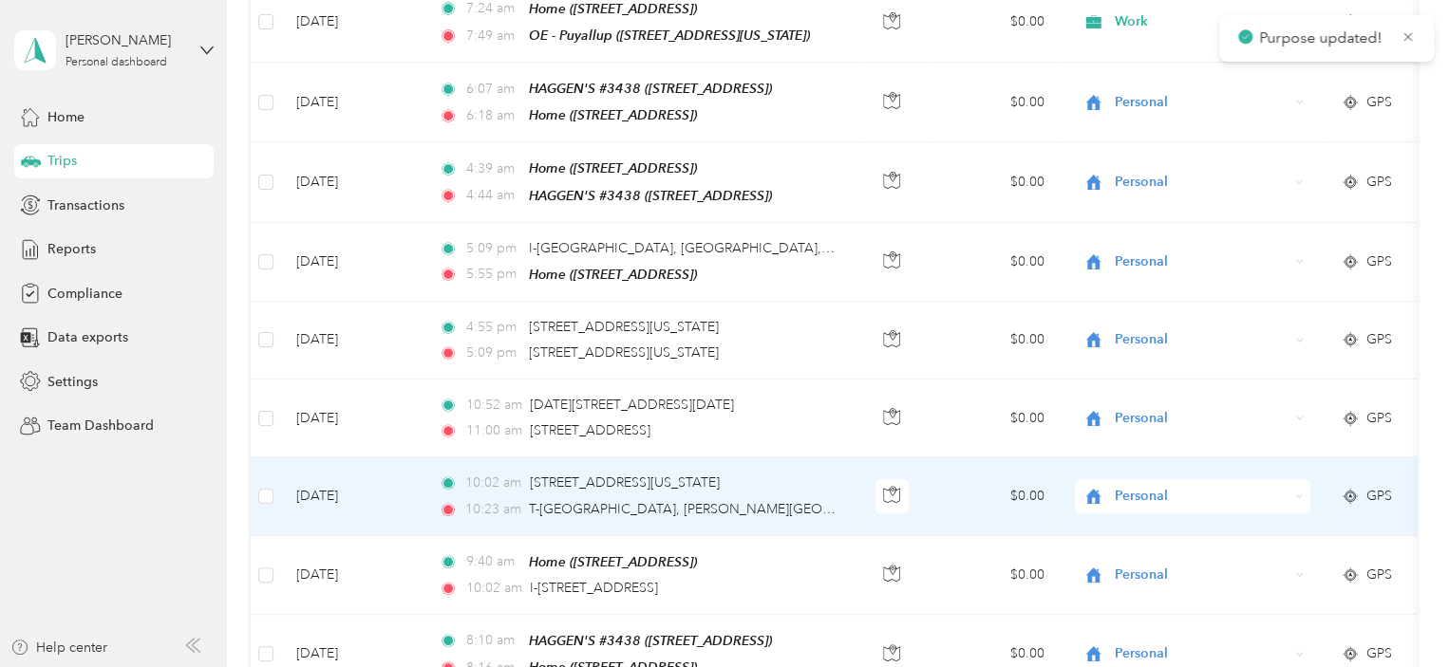
click at [1297, 493] on icon at bounding box center [1299, 497] width 9 height 9
click at [1241, 354] on span "Work" at bounding box center [1209, 353] width 176 height 20
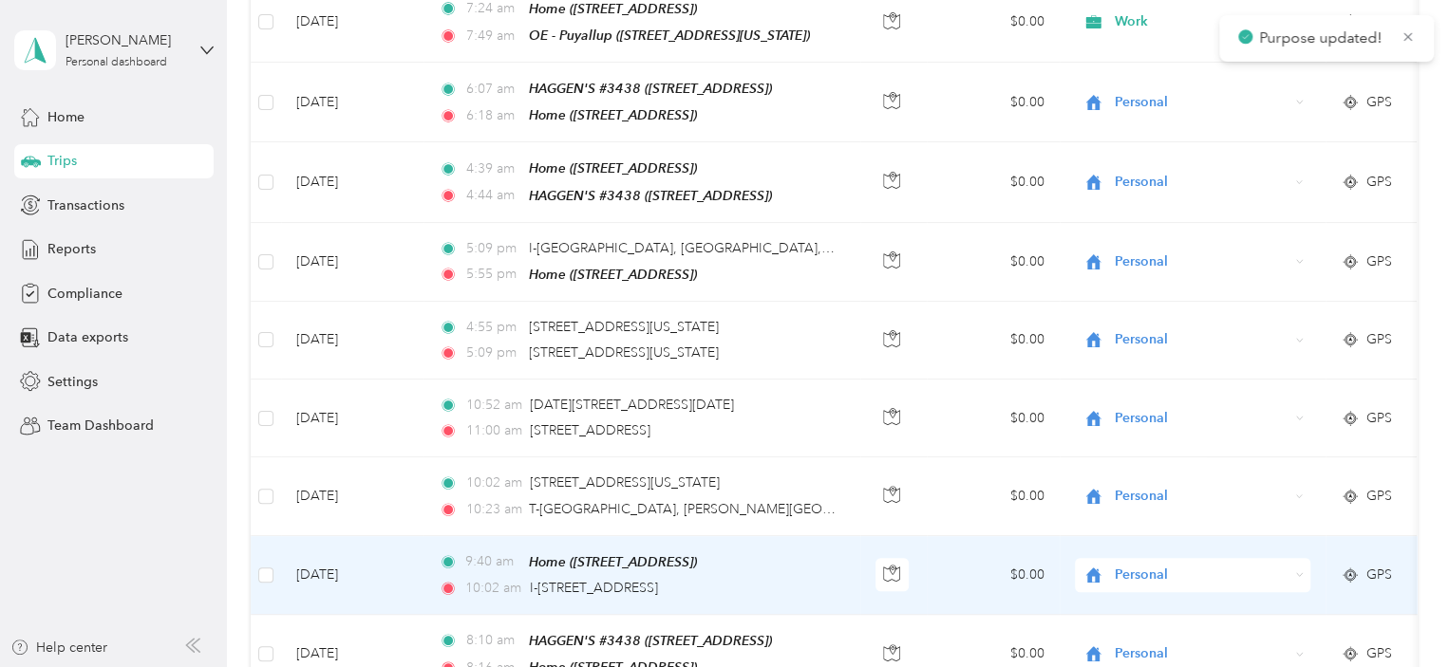
click at [1232, 565] on span "Personal" at bounding box center [1202, 575] width 174 height 21
click at [1200, 565] on span "Work" at bounding box center [1202, 575] width 174 height 21
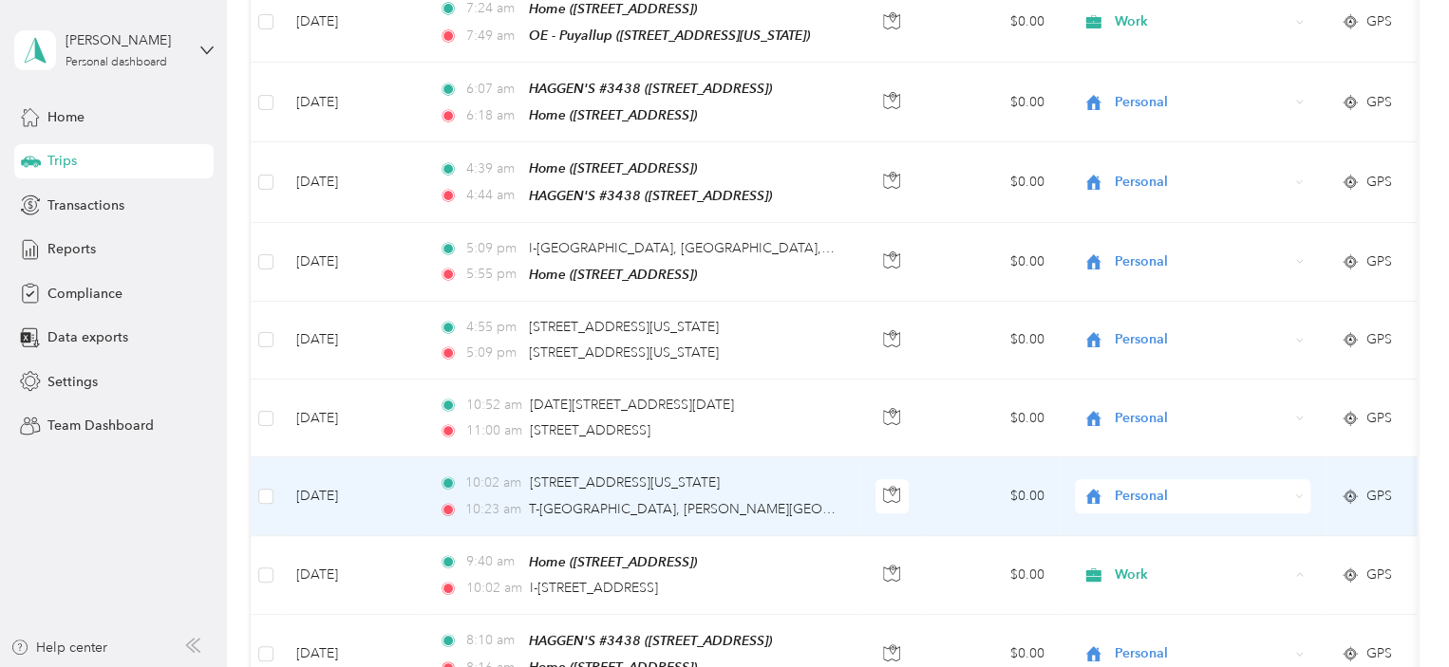
click at [1182, 486] on span "Personal" at bounding box center [1202, 496] width 174 height 21
click at [1154, 347] on span "Work" at bounding box center [1209, 355] width 176 height 20
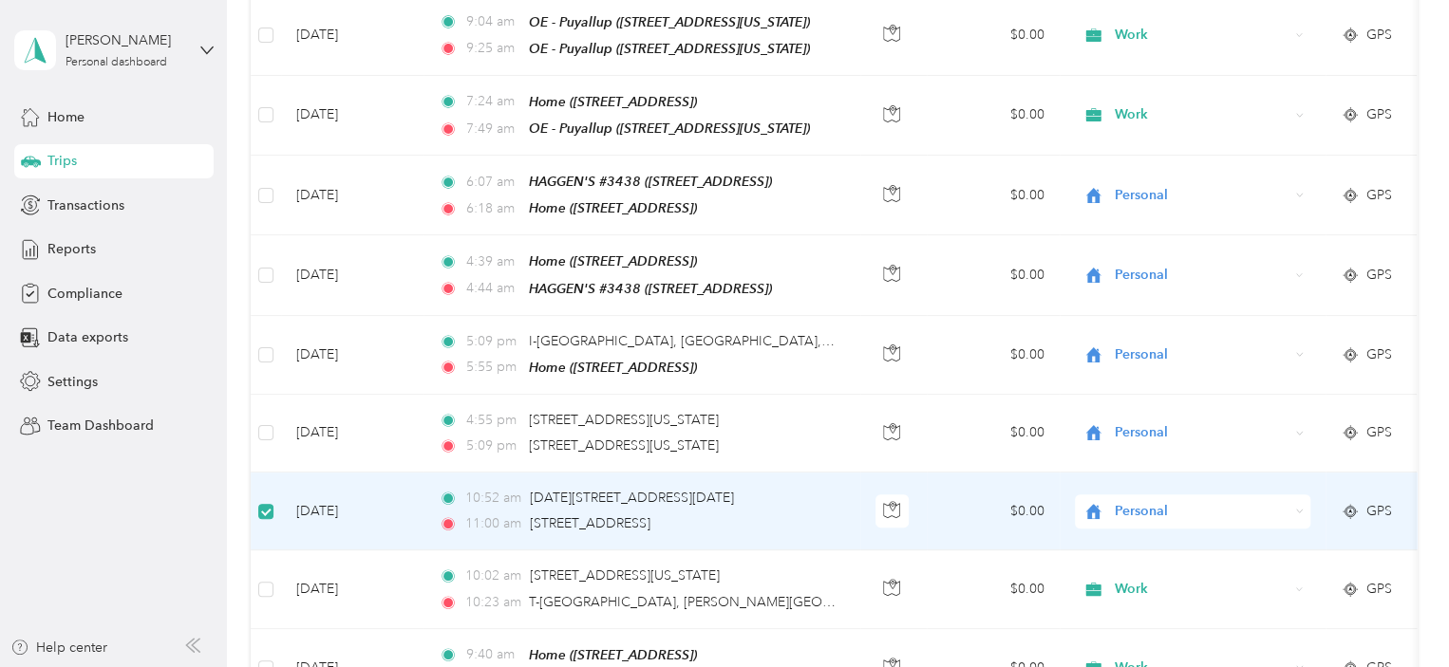
scroll to position [7499, 0]
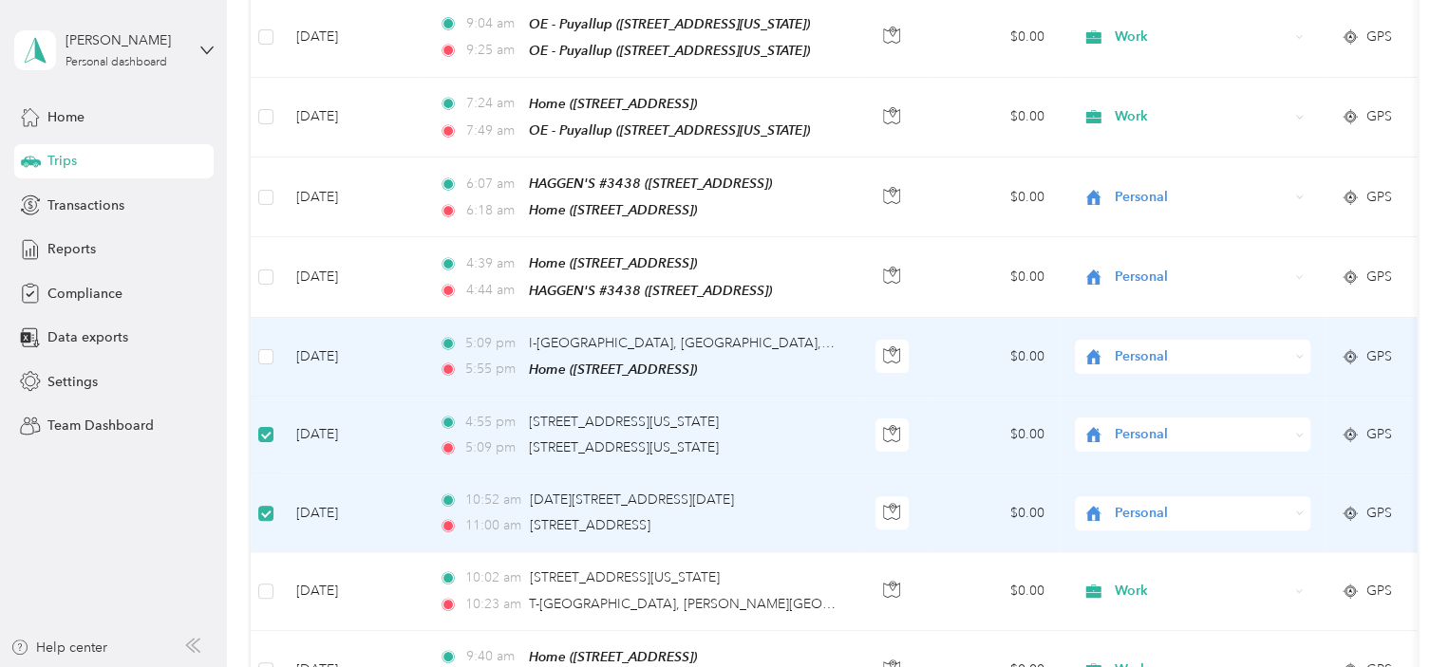
click at [1299, 352] on icon at bounding box center [1299, 356] width 9 height 9
click at [1171, 216] on li "Work" at bounding box center [1192, 215] width 235 height 33
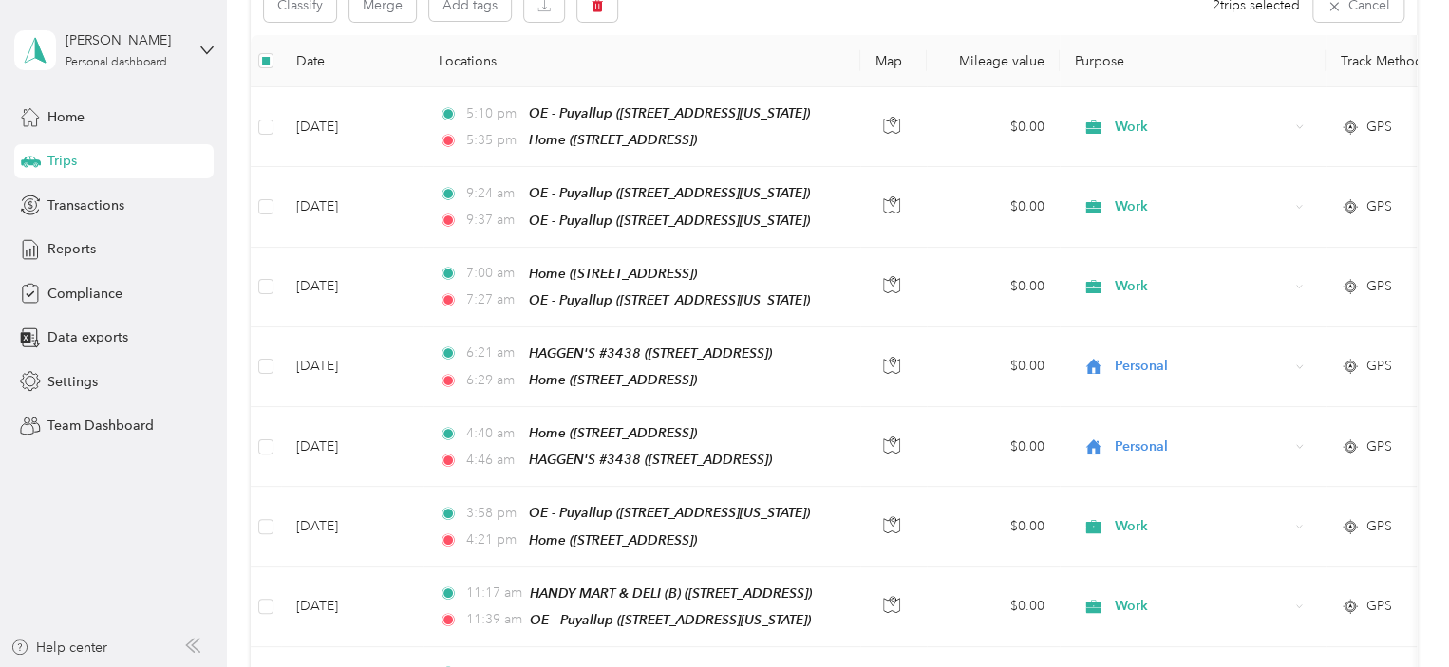
scroll to position [0, 0]
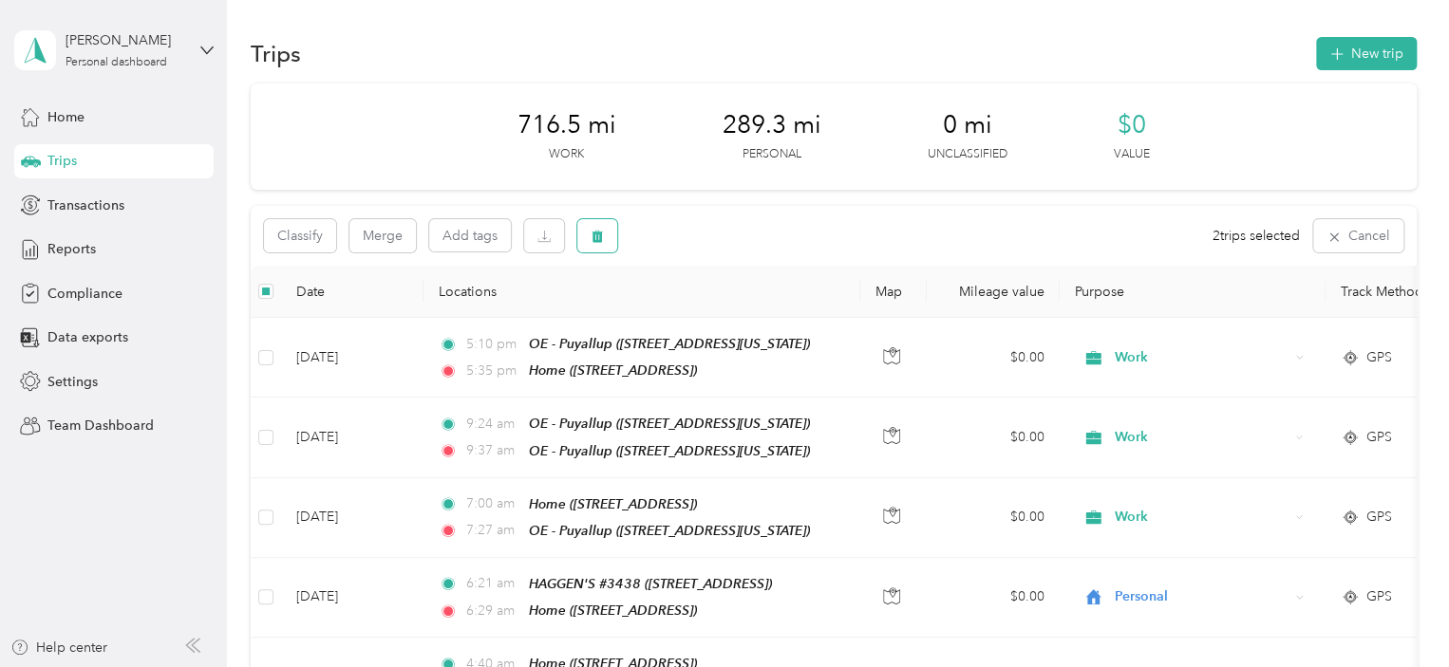
click at [601, 240] on icon "button" at bounding box center [597, 237] width 11 height 12
click at [736, 314] on button "Yes" at bounding box center [738, 315] width 37 height 30
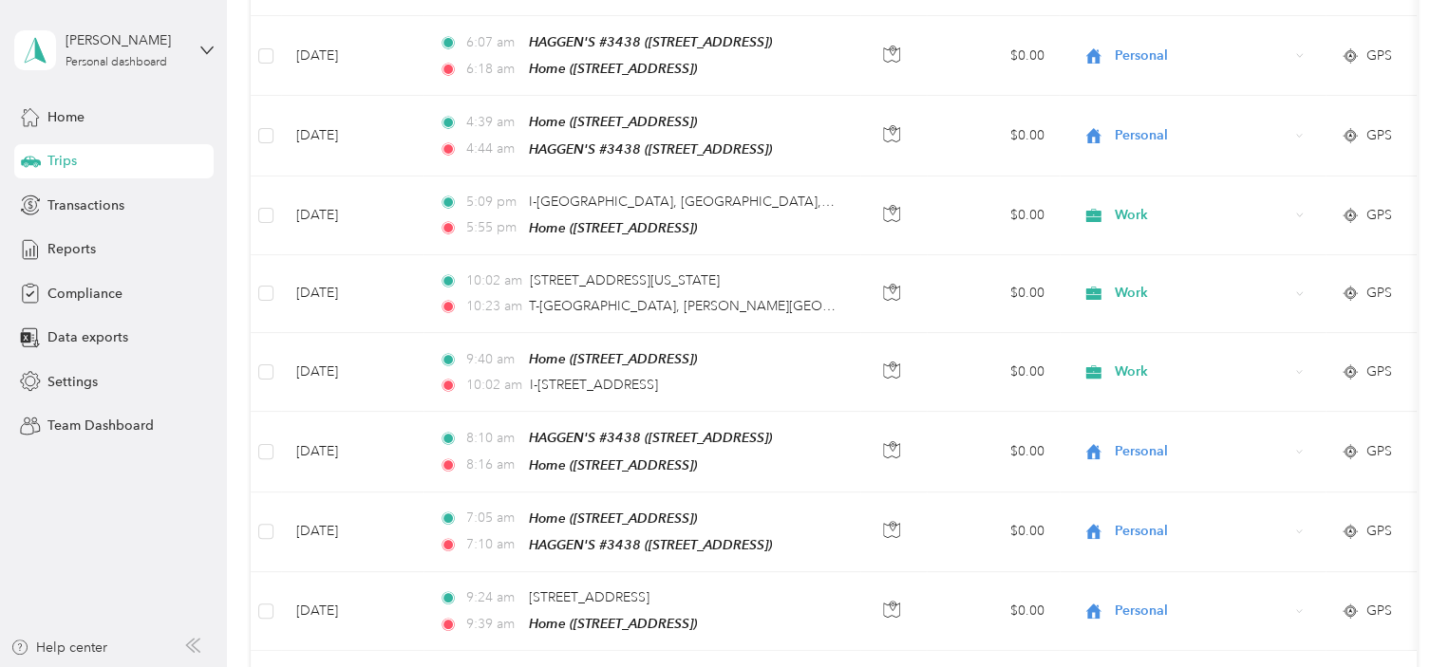
scroll to position [7662, 0]
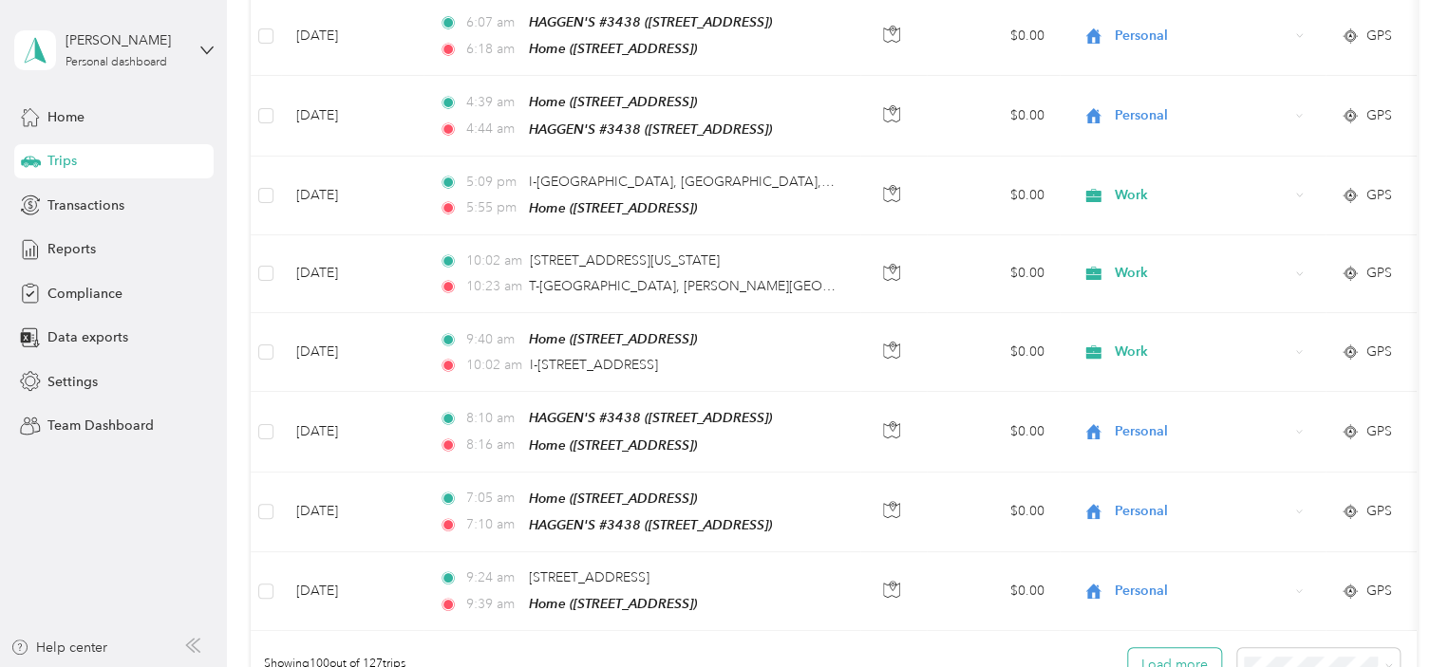
click at [1195, 648] on button "Load more" at bounding box center [1174, 664] width 93 height 33
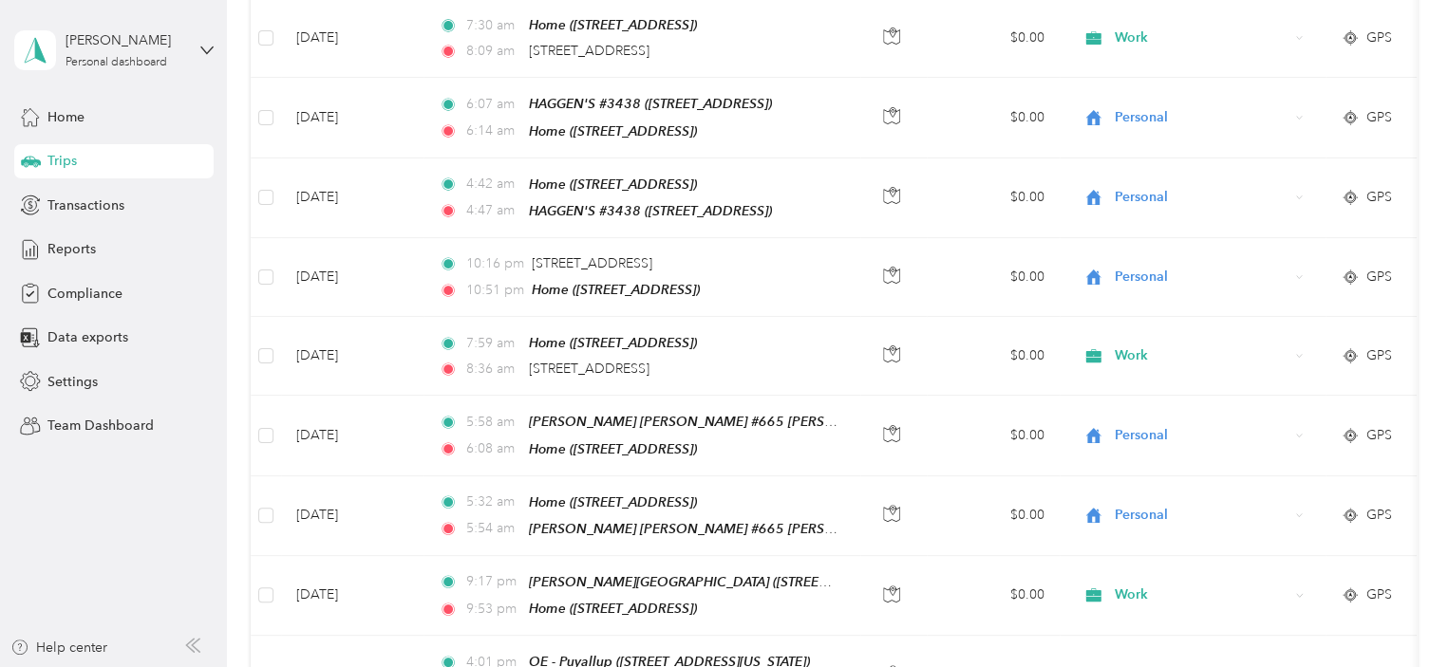
scroll to position [4951, 0]
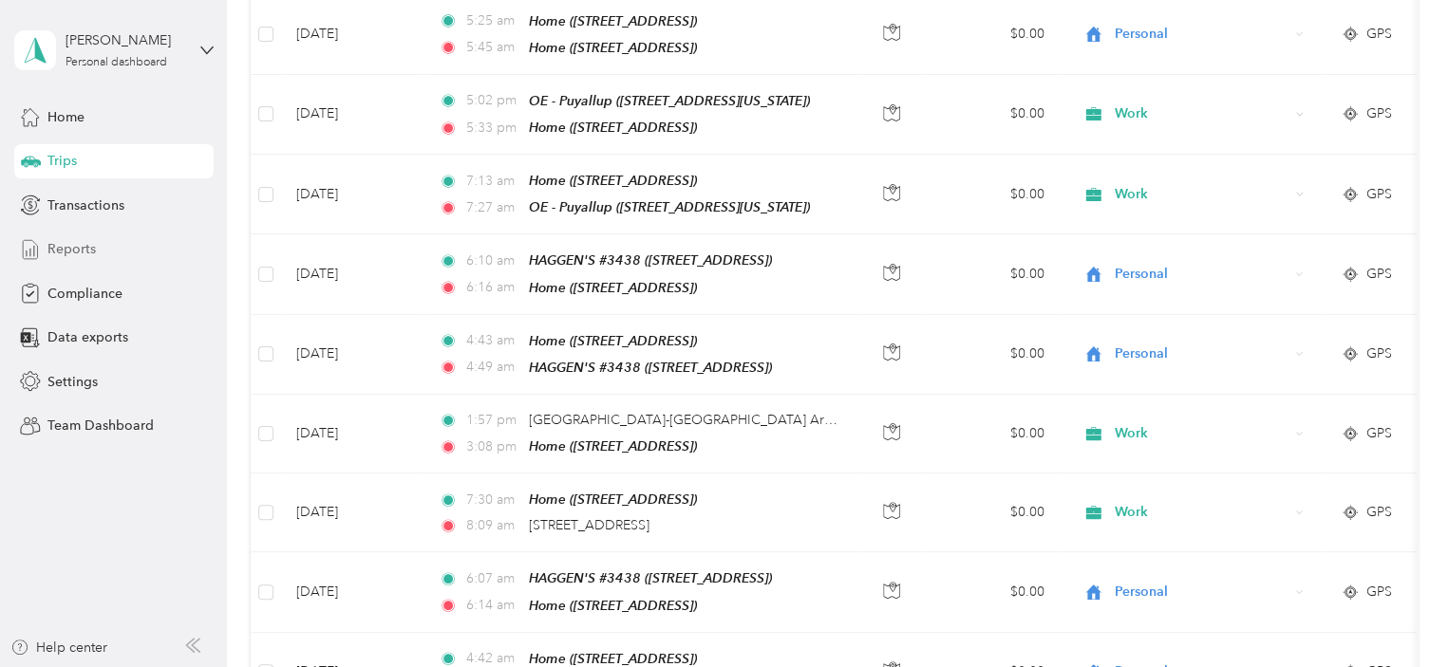
click at [84, 246] on span "Reports" at bounding box center [71, 249] width 48 height 20
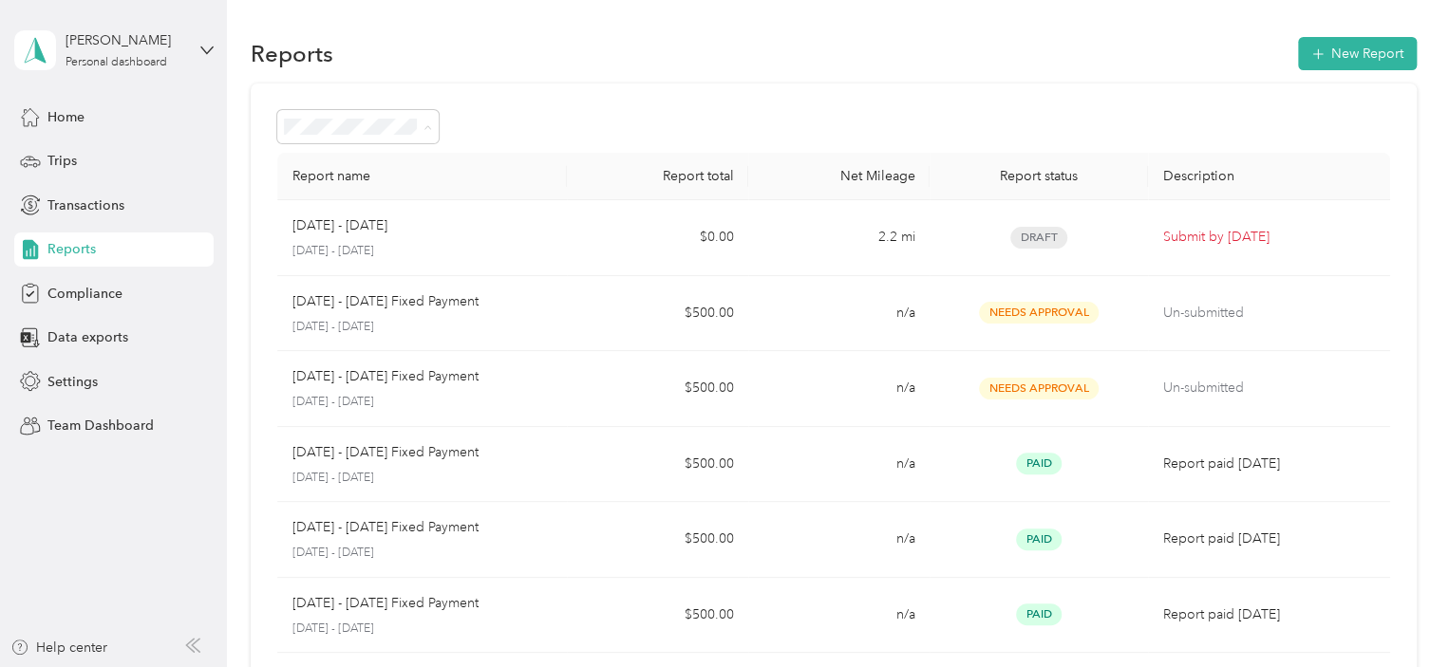
click at [330, 203] on ol "All Reports Draft Needs approval Needs payment Approved Rejected Paid" at bounding box center [358, 261] width 162 height 233
click at [303, 185] on div "Draft" at bounding box center [359, 195] width 136 height 20
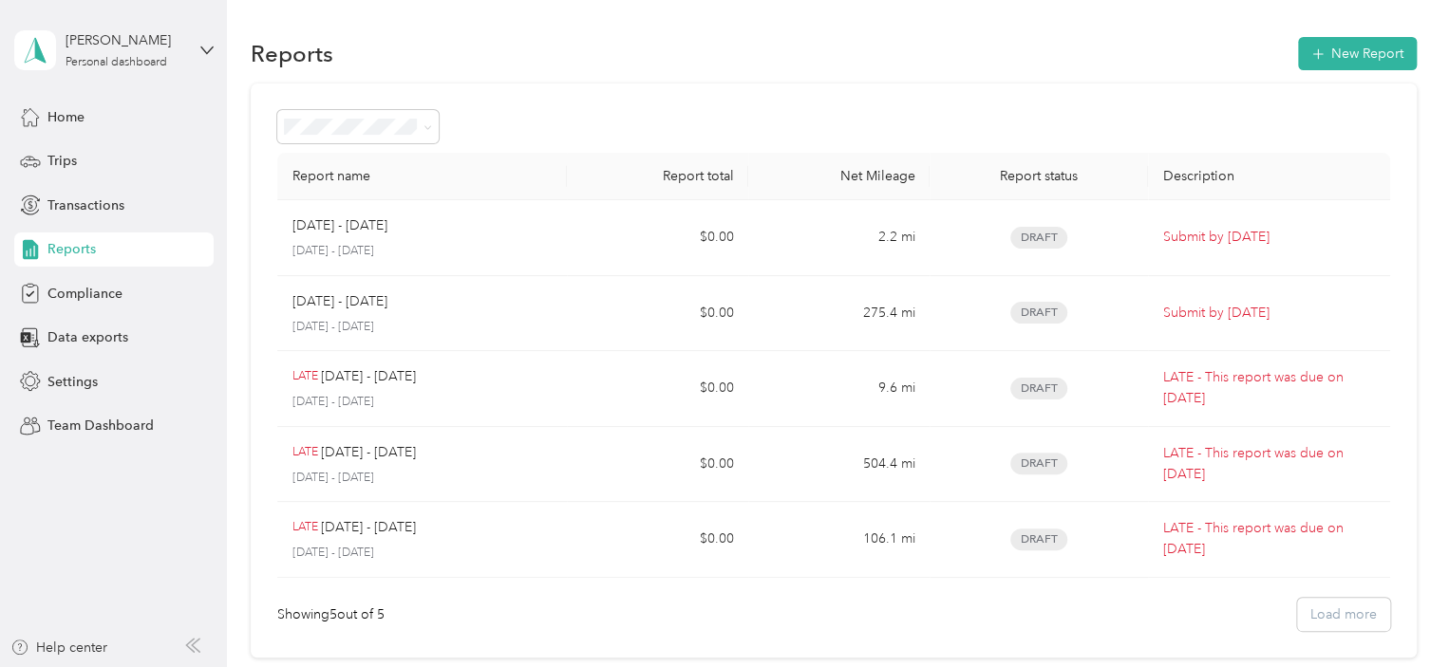
click at [385, 312] on div "[DATE] - [DATE] [DATE] - [DATE]" at bounding box center [422, 313] width 260 height 45
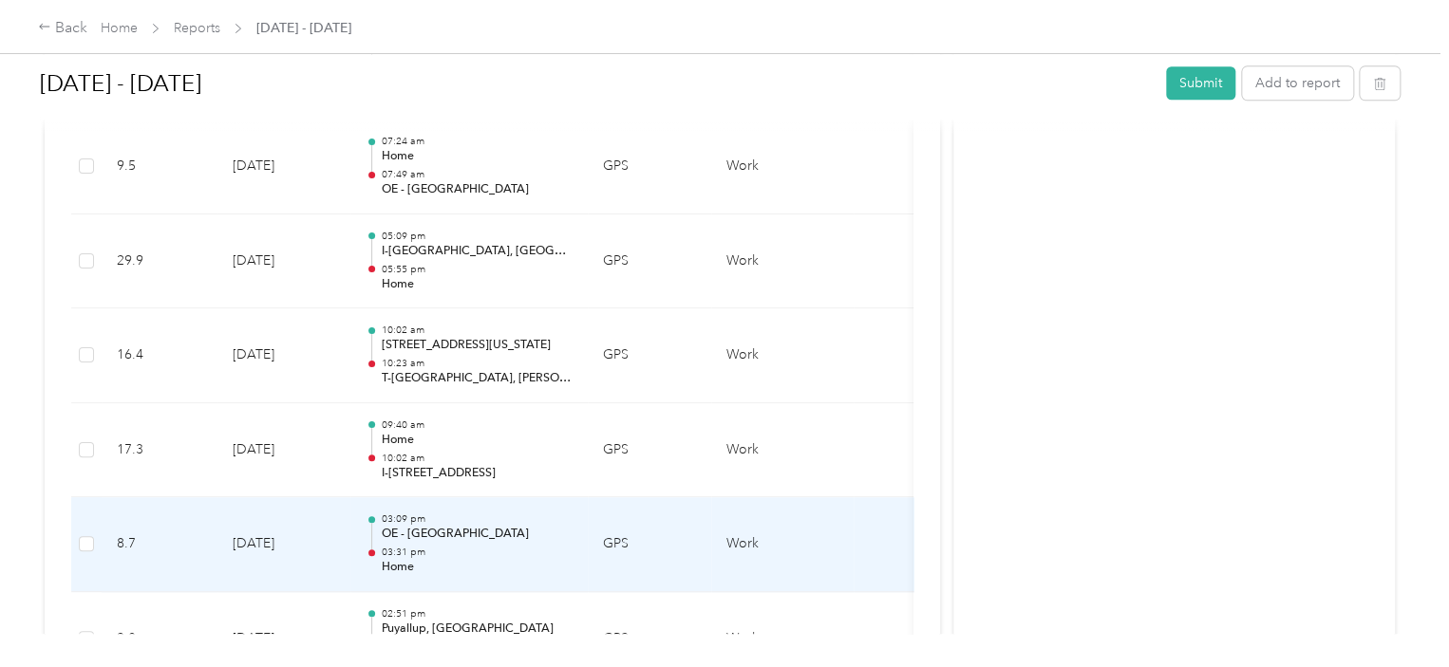
scroll to position [4661, 0]
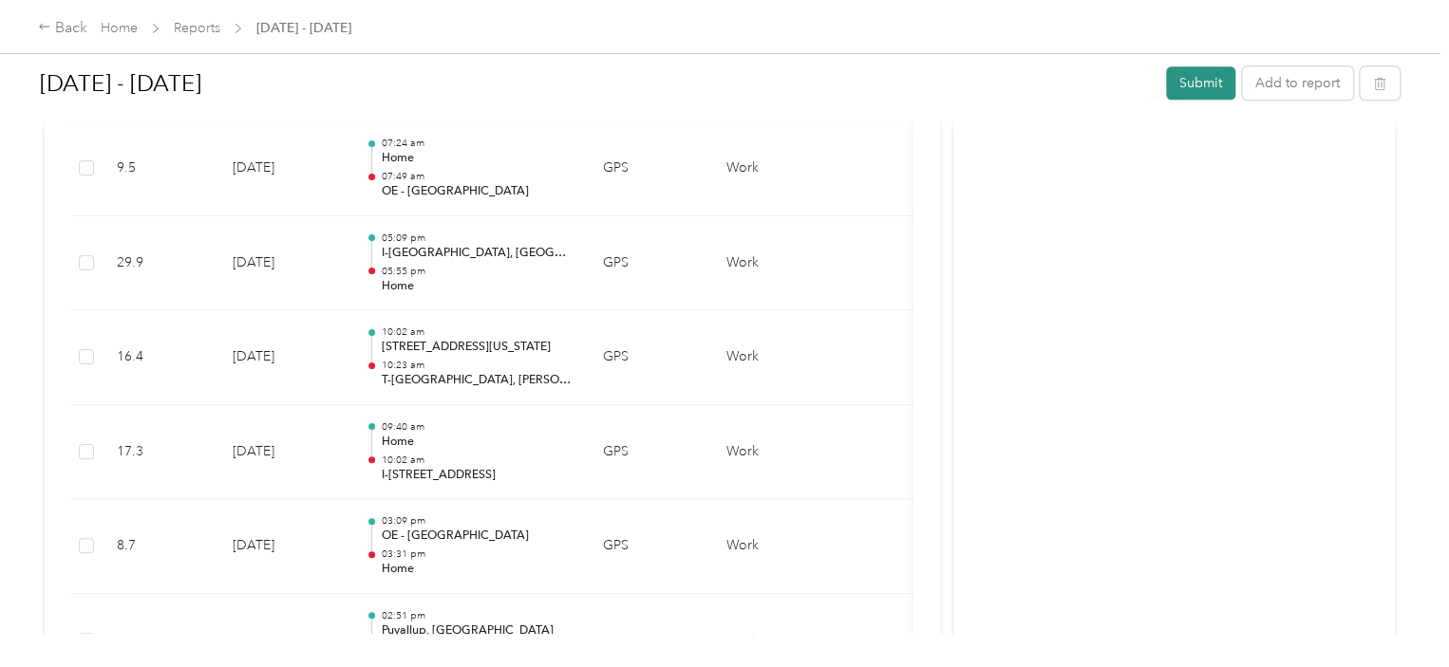
click at [1202, 86] on button "Submit" at bounding box center [1200, 82] width 69 height 33
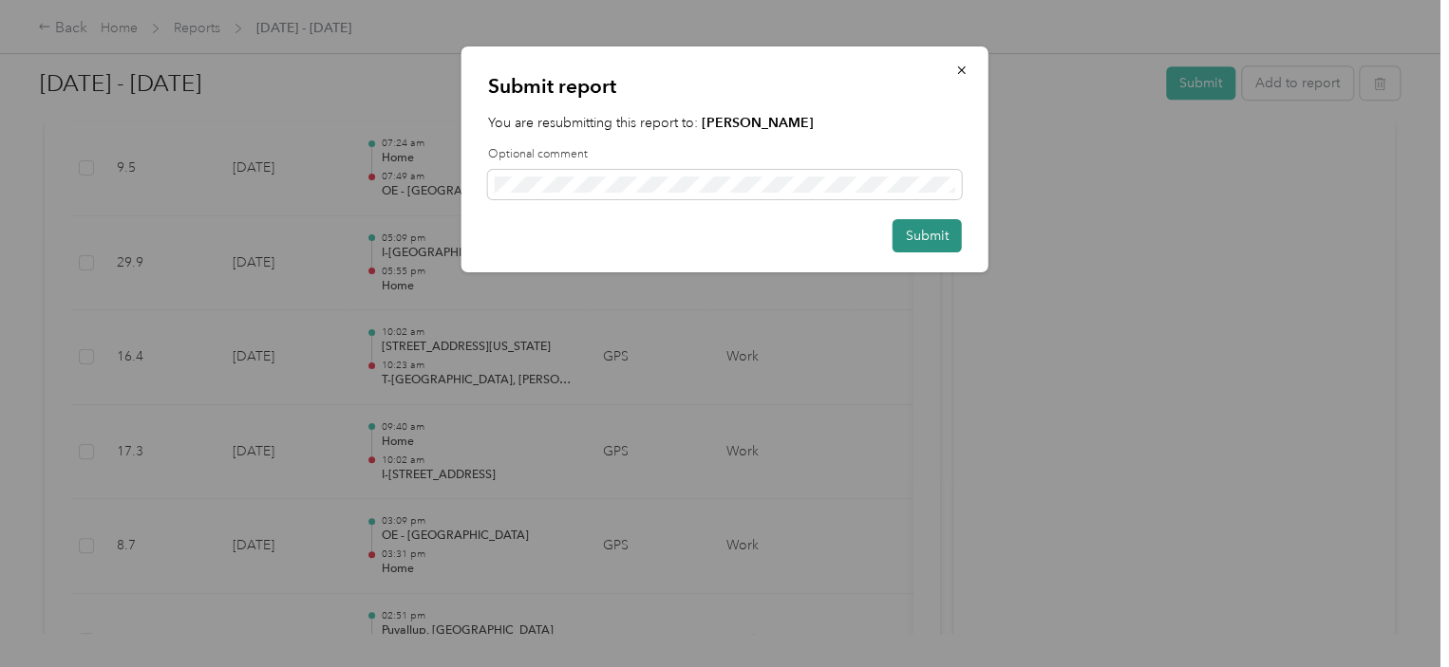
click at [942, 241] on button "Submit" at bounding box center [926, 235] width 69 height 33
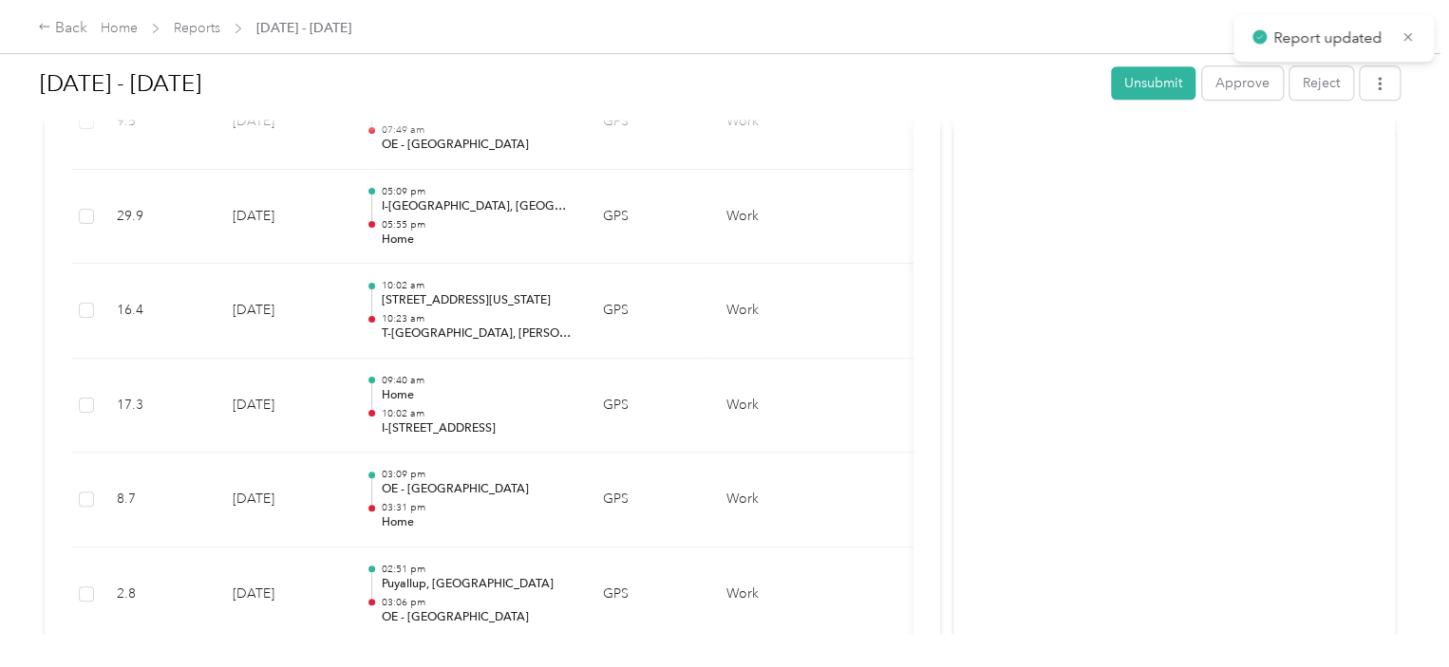
scroll to position [4614, 0]
